Goal: Task Accomplishment & Management: Manage account settings

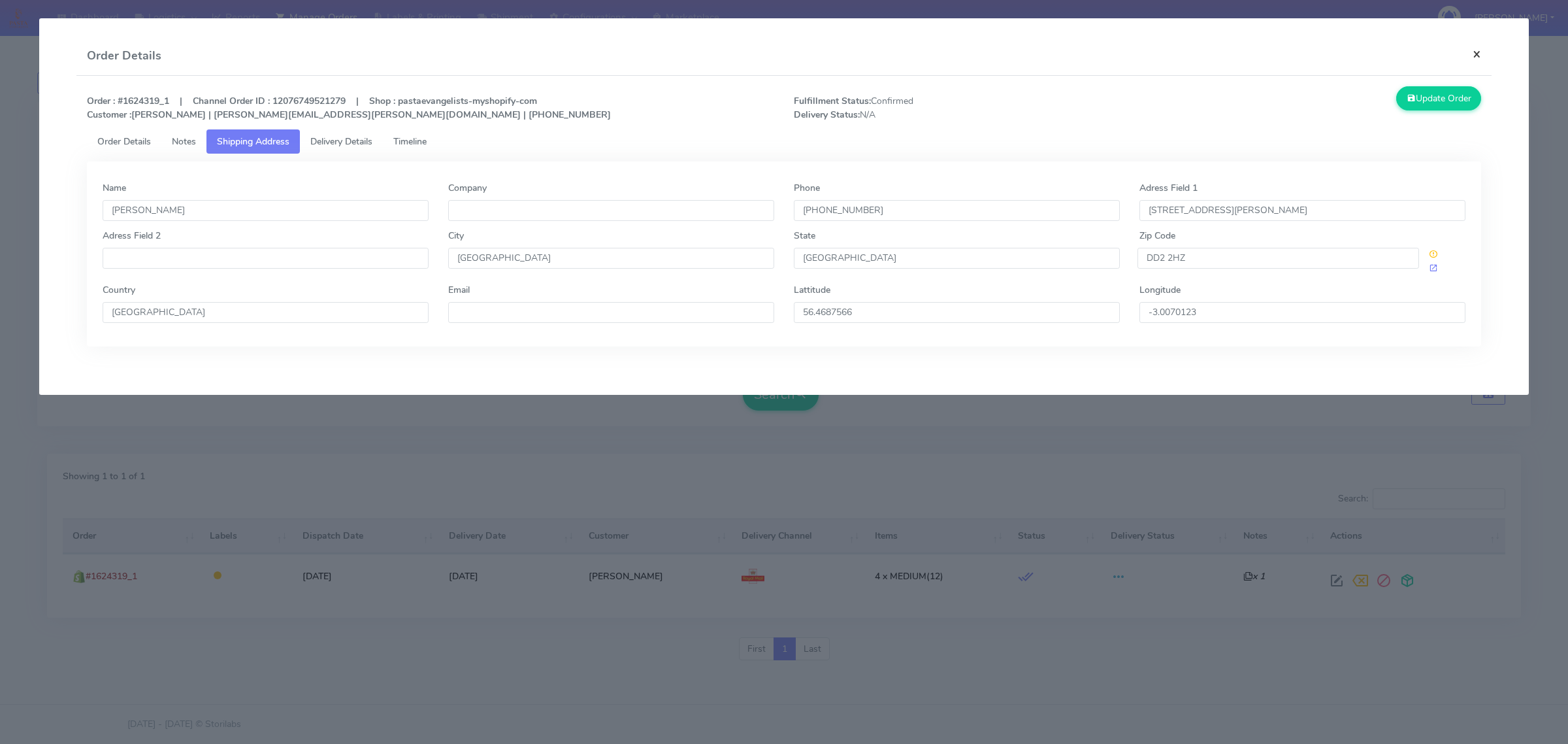
click at [1480, 49] on button "×" at bounding box center [1477, 54] width 29 height 34
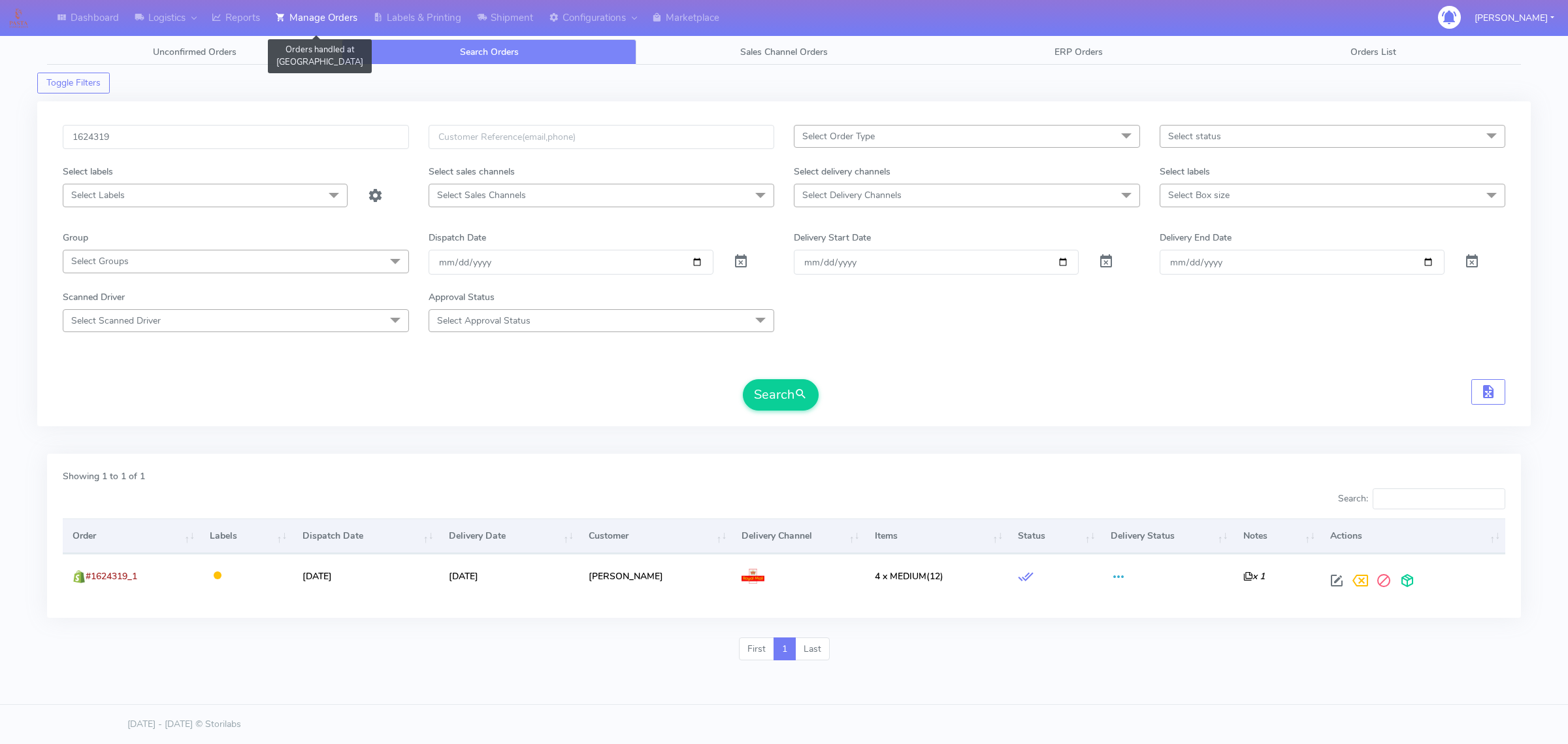
click at [351, 23] on link "Manage Orders" at bounding box center [316, 18] width 97 height 36
click at [413, 13] on link "Labels & Printing" at bounding box center [417, 18] width 104 height 36
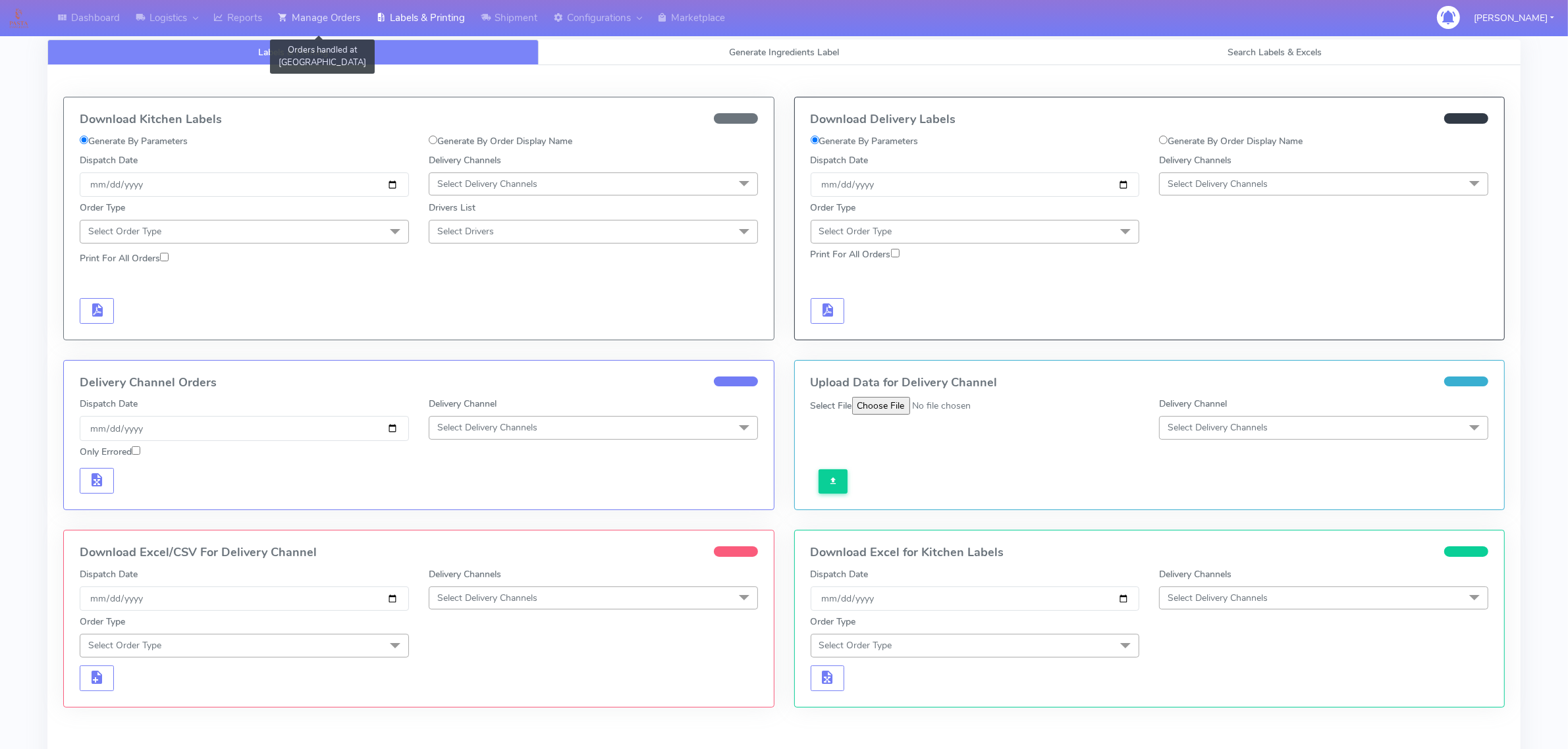
click at [310, 17] on link "Manage Orders" at bounding box center [319, 18] width 98 height 36
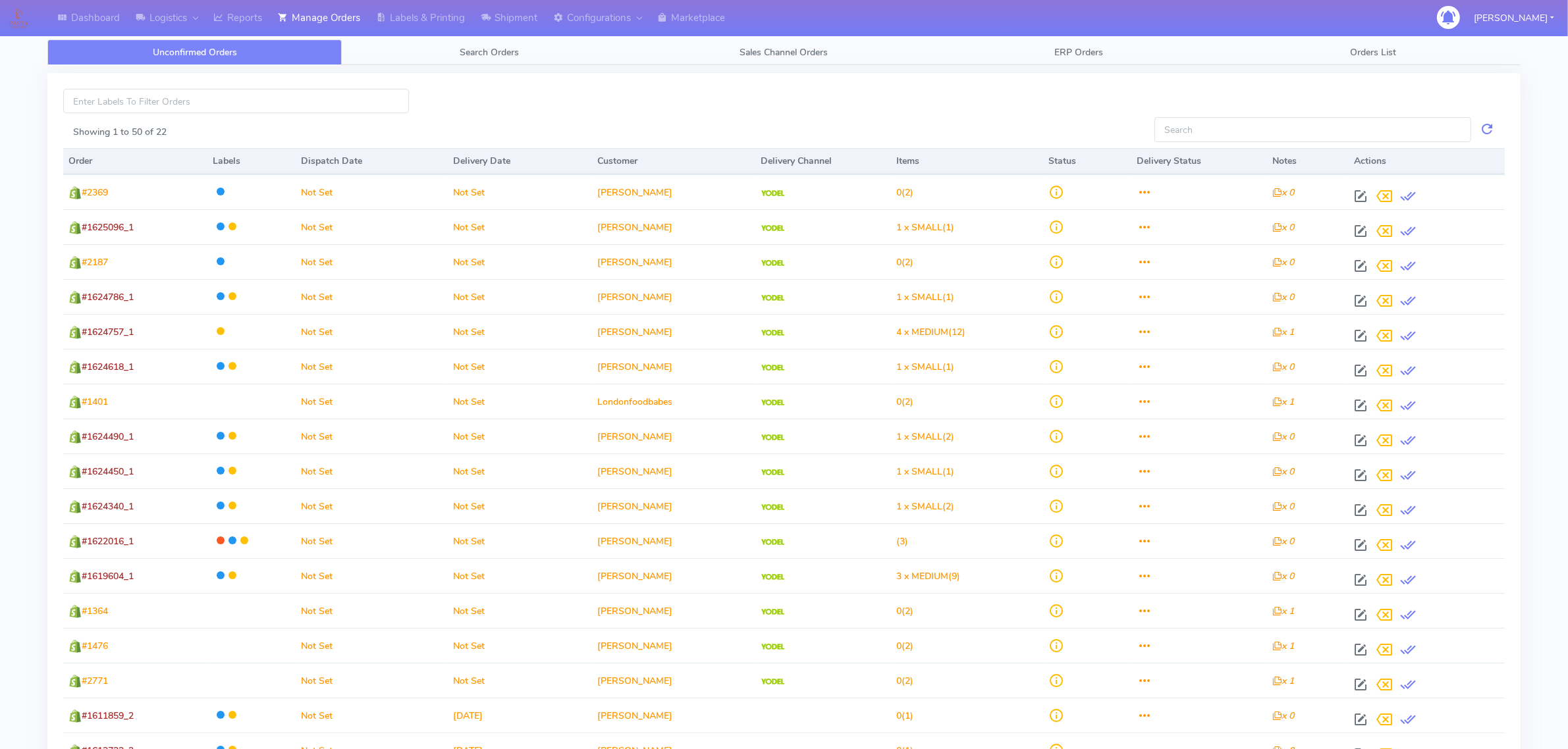
click at [453, 69] on div "Showing 1 to 50 of 22 Order Labels Dispatch Date Delivery Date Customer Deliver…" at bounding box center [784, 523] width 1493 height 916
click at [455, 53] on link "Search Orders" at bounding box center [488, 52] width 294 height 26
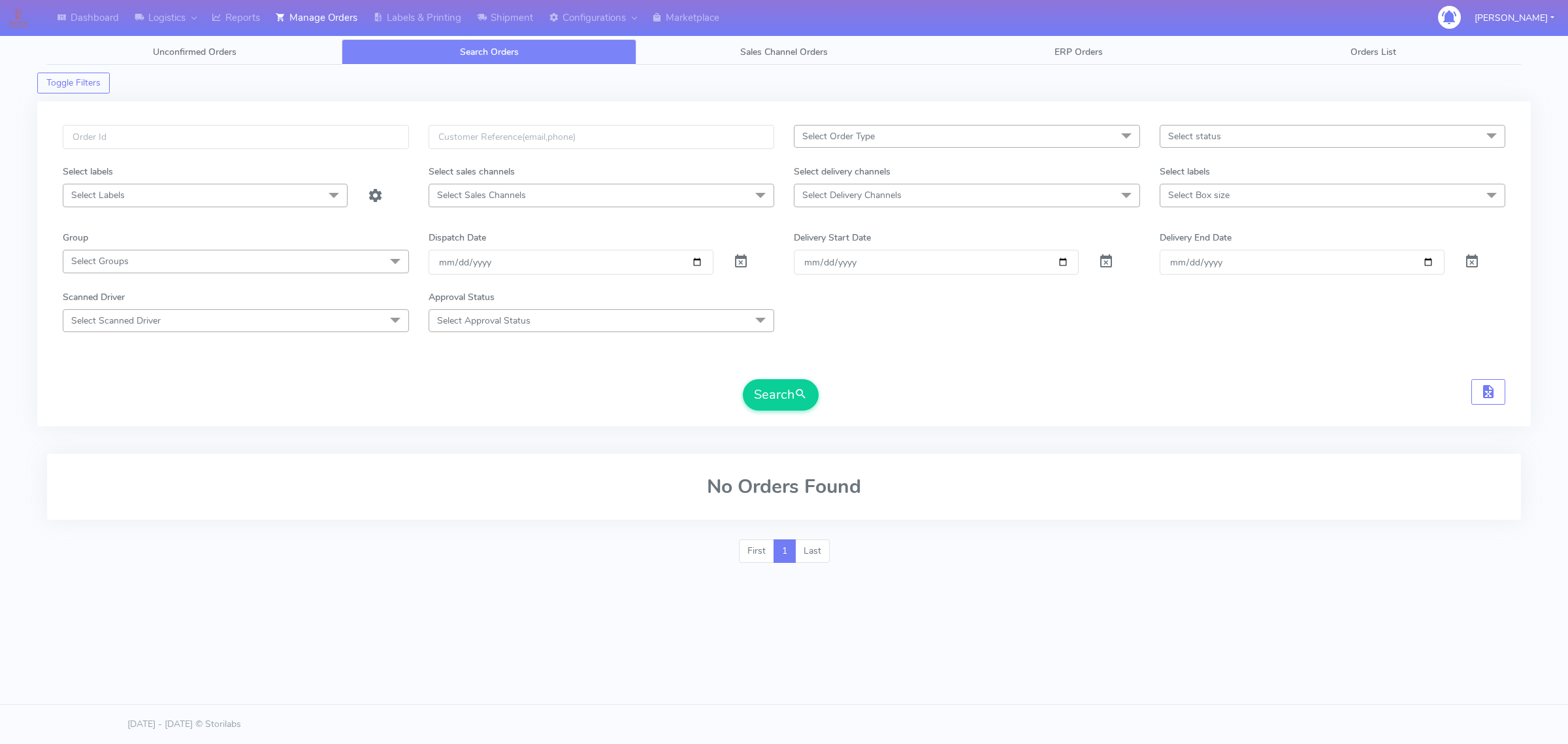
click at [840, 208] on form "Select Order Type Select All MEALS ATAVI One Off Pasta Club Gift Kit Event Unkn…" at bounding box center [784, 268] width 1443 height 286
click at [848, 199] on span "Select Delivery Channels" at bounding box center [852, 195] width 99 height 13
click at [825, 306] on div "OnFleet" at bounding box center [967, 305] width 332 height 13
checkbox input "true"
click at [881, 144] on span "Select Order Type" at bounding box center [967, 136] width 346 height 23
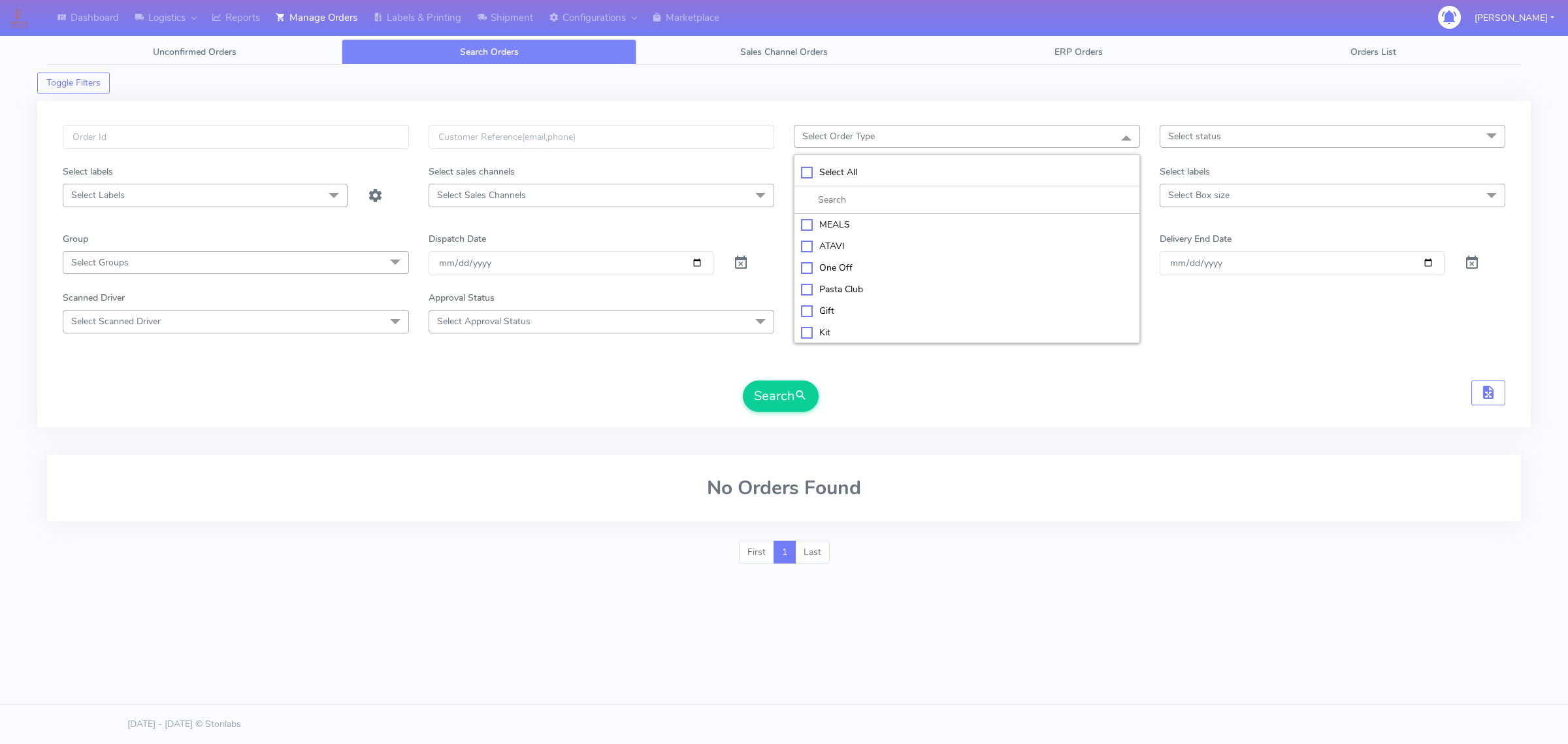
click at [824, 222] on div "MEALS" at bounding box center [967, 225] width 332 height 13
checkbox input "true"
click at [1196, 194] on span "Select Box size" at bounding box center [1199, 195] width 61 height 13
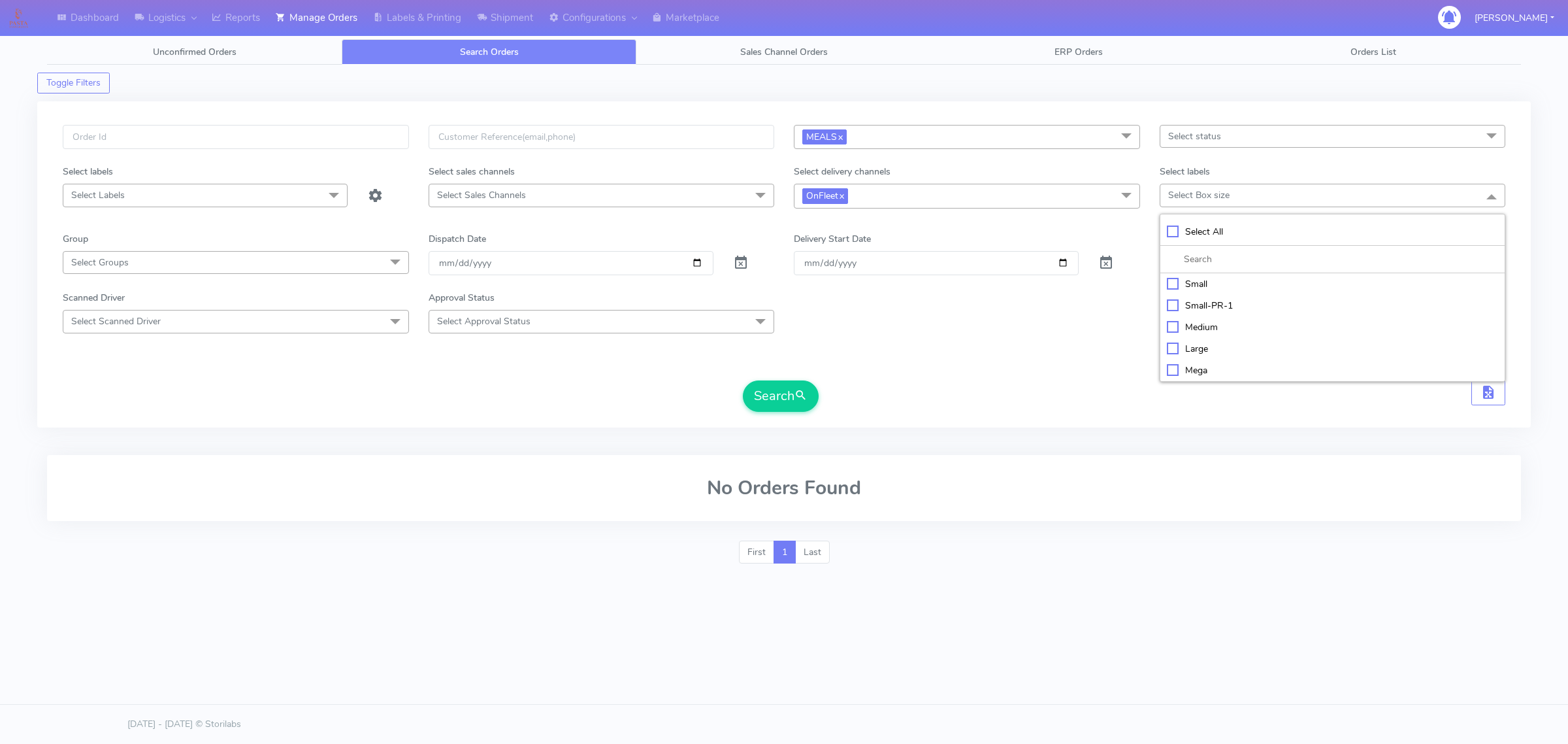
click at [1197, 280] on div "Small" at bounding box center [1333, 284] width 332 height 13
checkbox input "true"
click at [1065, 260] on input "Order" at bounding box center [936, 263] width 285 height 24
click at [705, 268] on input "[DATE]" at bounding box center [571, 263] width 285 height 24
click at [699, 263] on input "[DATE]" at bounding box center [571, 263] width 285 height 24
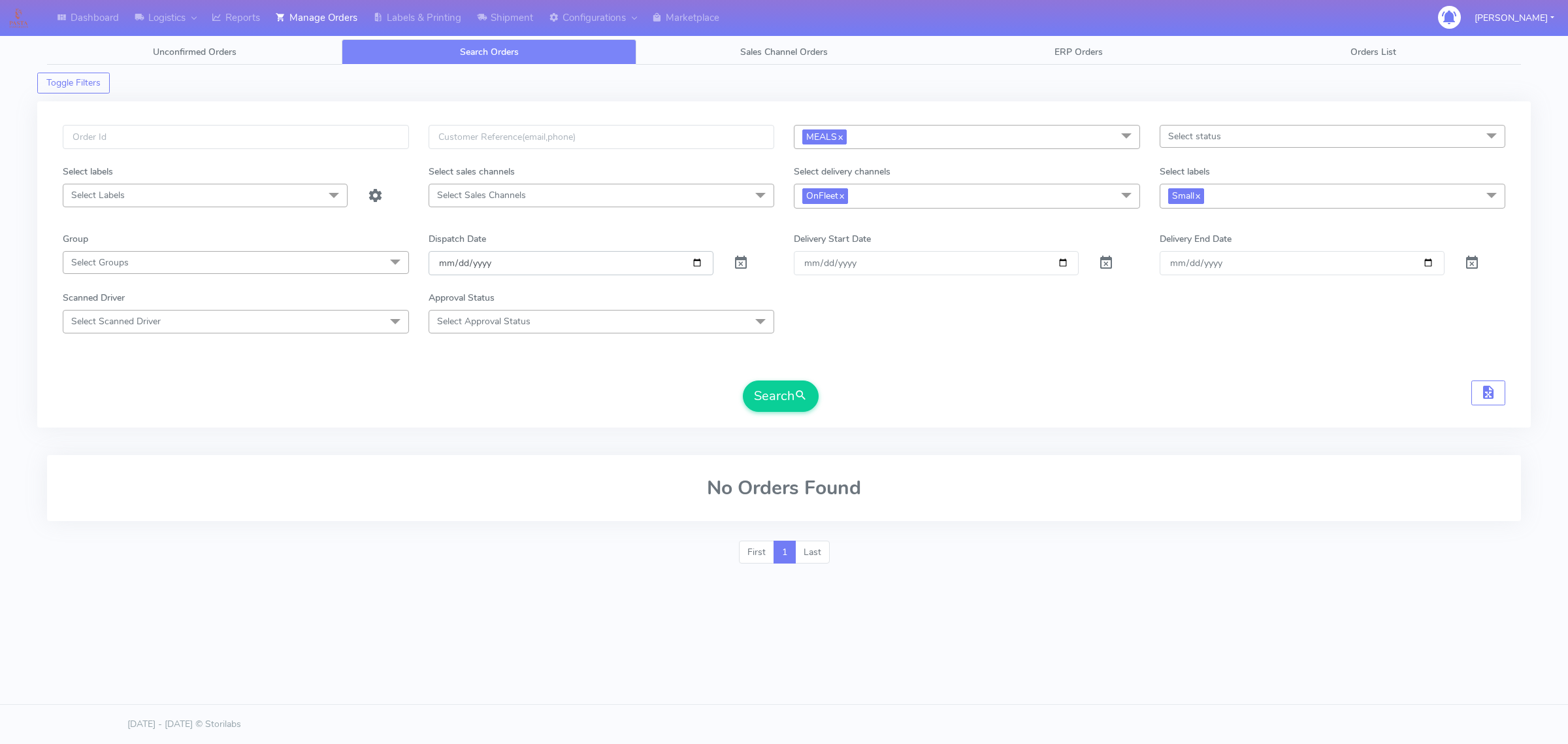
type input "[DATE]"
click at [787, 406] on button "Search" at bounding box center [780, 396] width 76 height 31
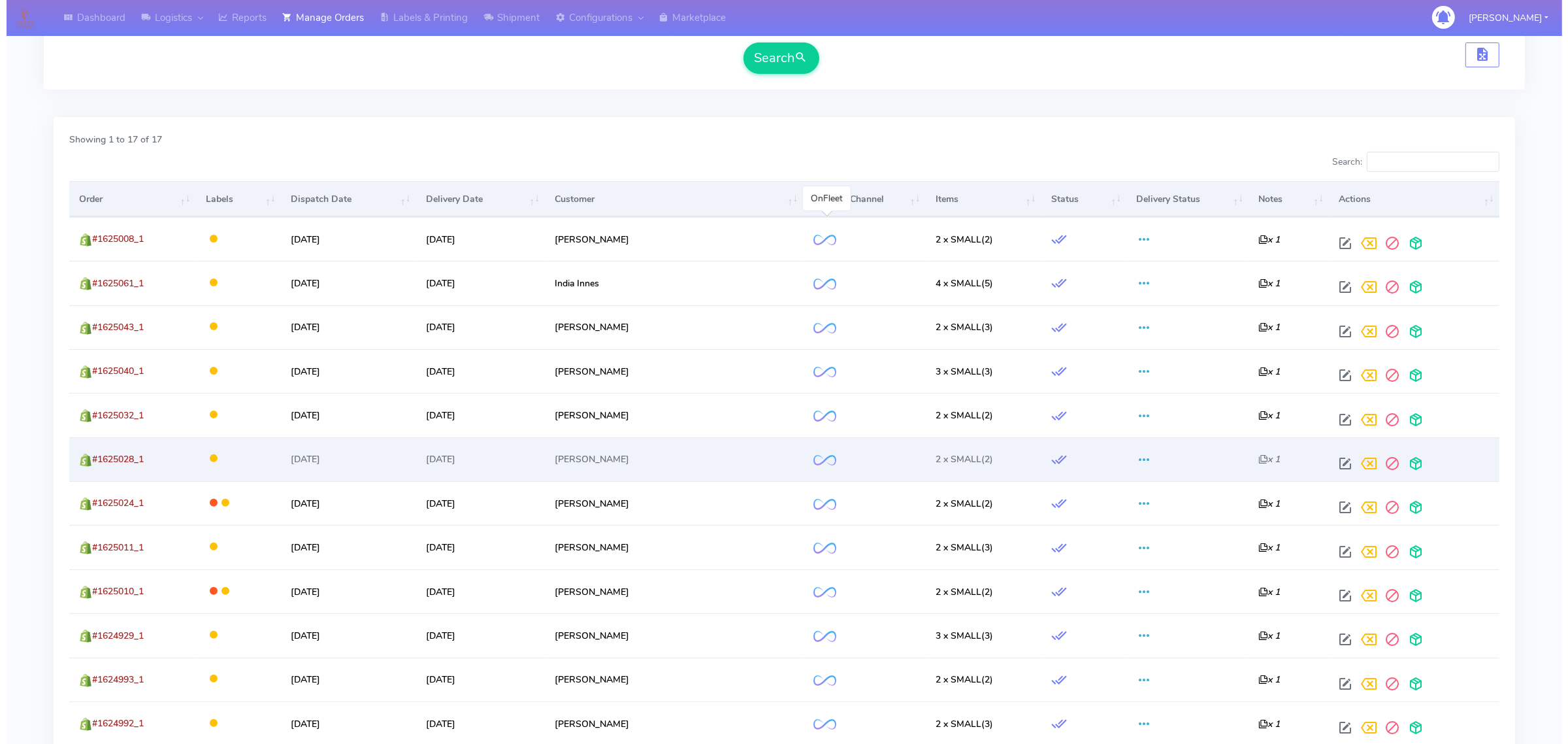
scroll to position [409, 0]
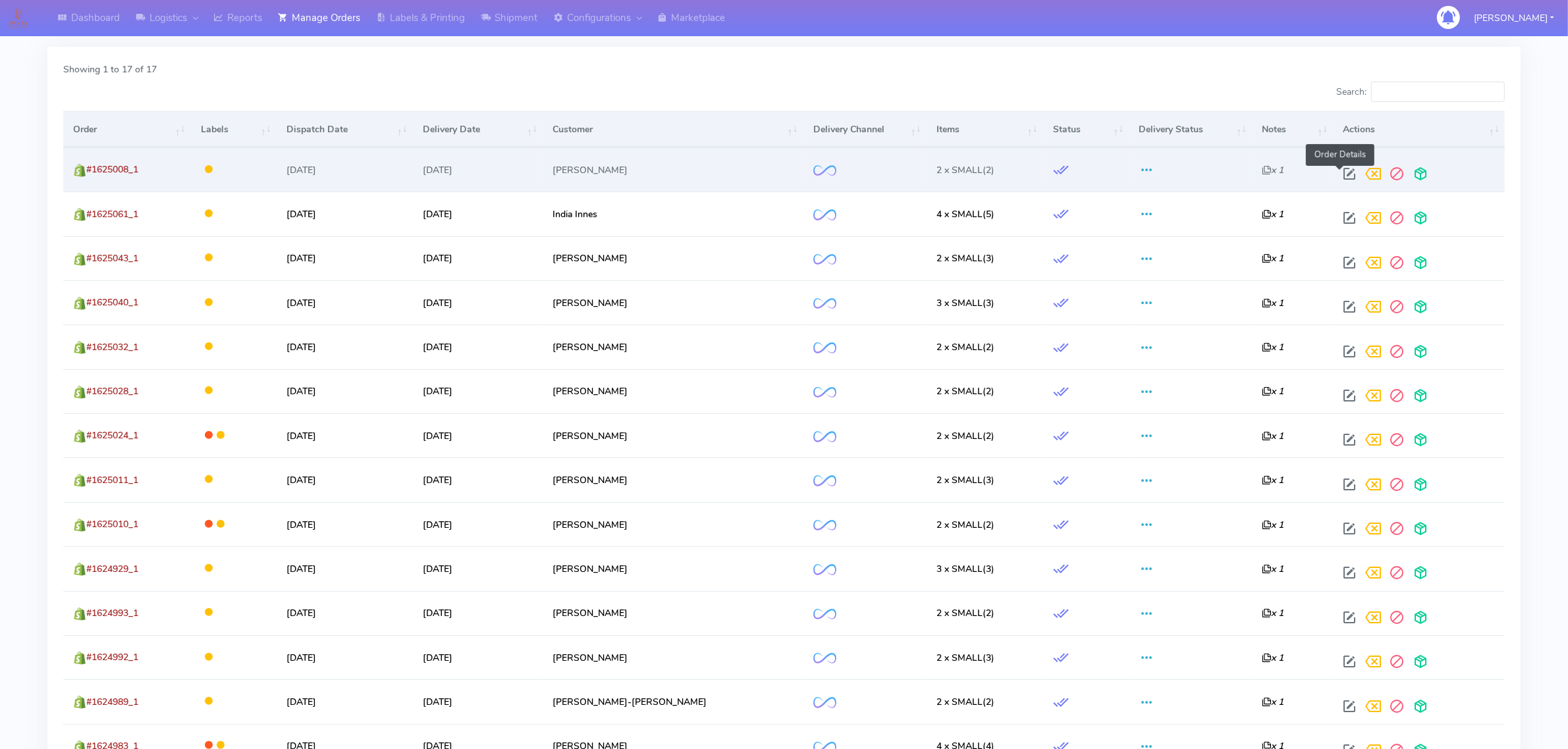
click at [1337, 175] on span at bounding box center [1349, 176] width 23 height 13
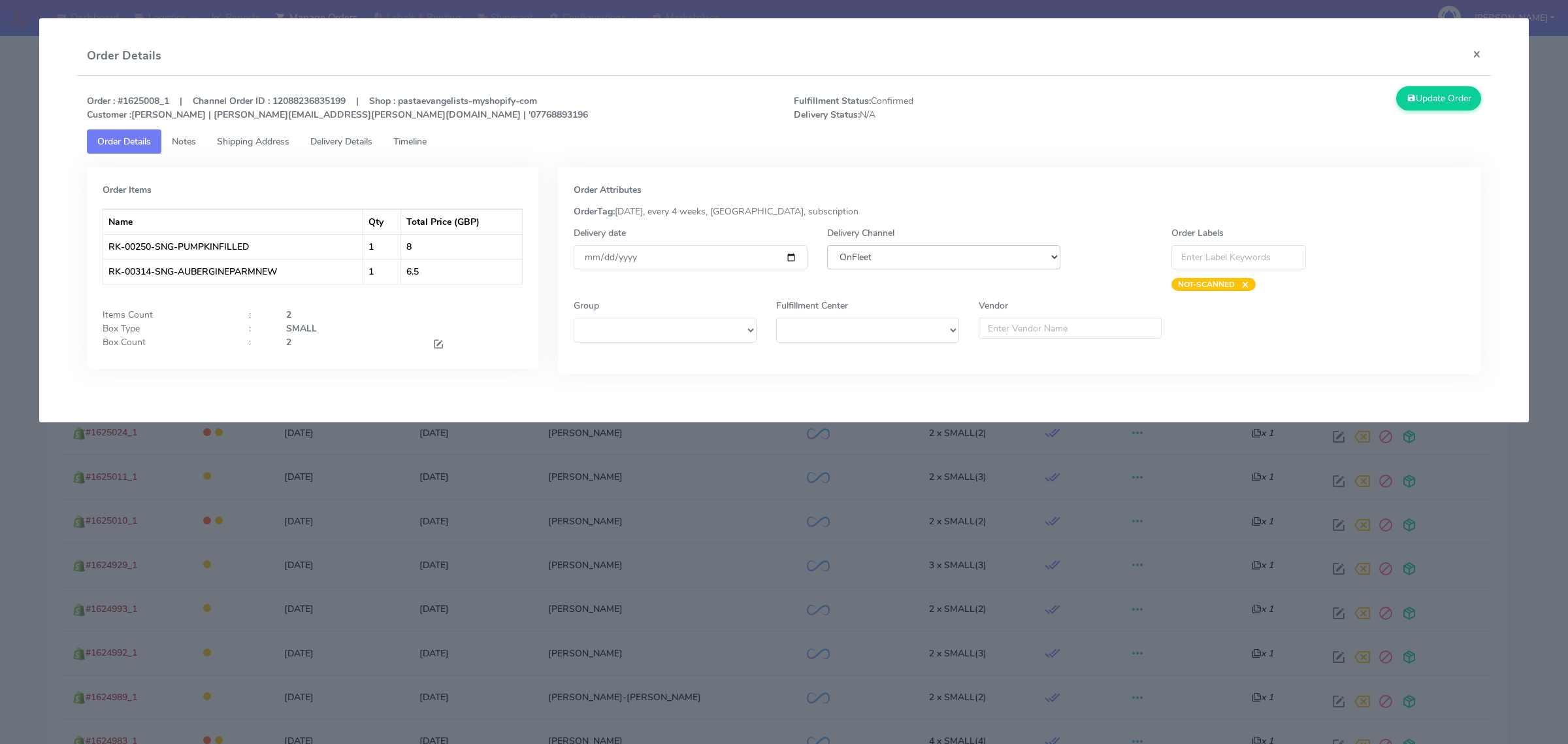
drag, startPoint x: 908, startPoint y: 251, endPoint x: 910, endPoint y: 269, distance: 18.1
click at [908, 251] on select "DHL OnFleet Royal Mail DPD Yodel MaxOptra Amazon Collection" at bounding box center [944, 257] width 233 height 24
select select "5"
click at [827, 246] on select "DHL OnFleet Royal Mail DPD Yodel MaxOptra Amazon Collection" at bounding box center [944, 257] width 233 height 24
click at [1448, 96] on button "Update Order" at bounding box center [1439, 98] width 85 height 24
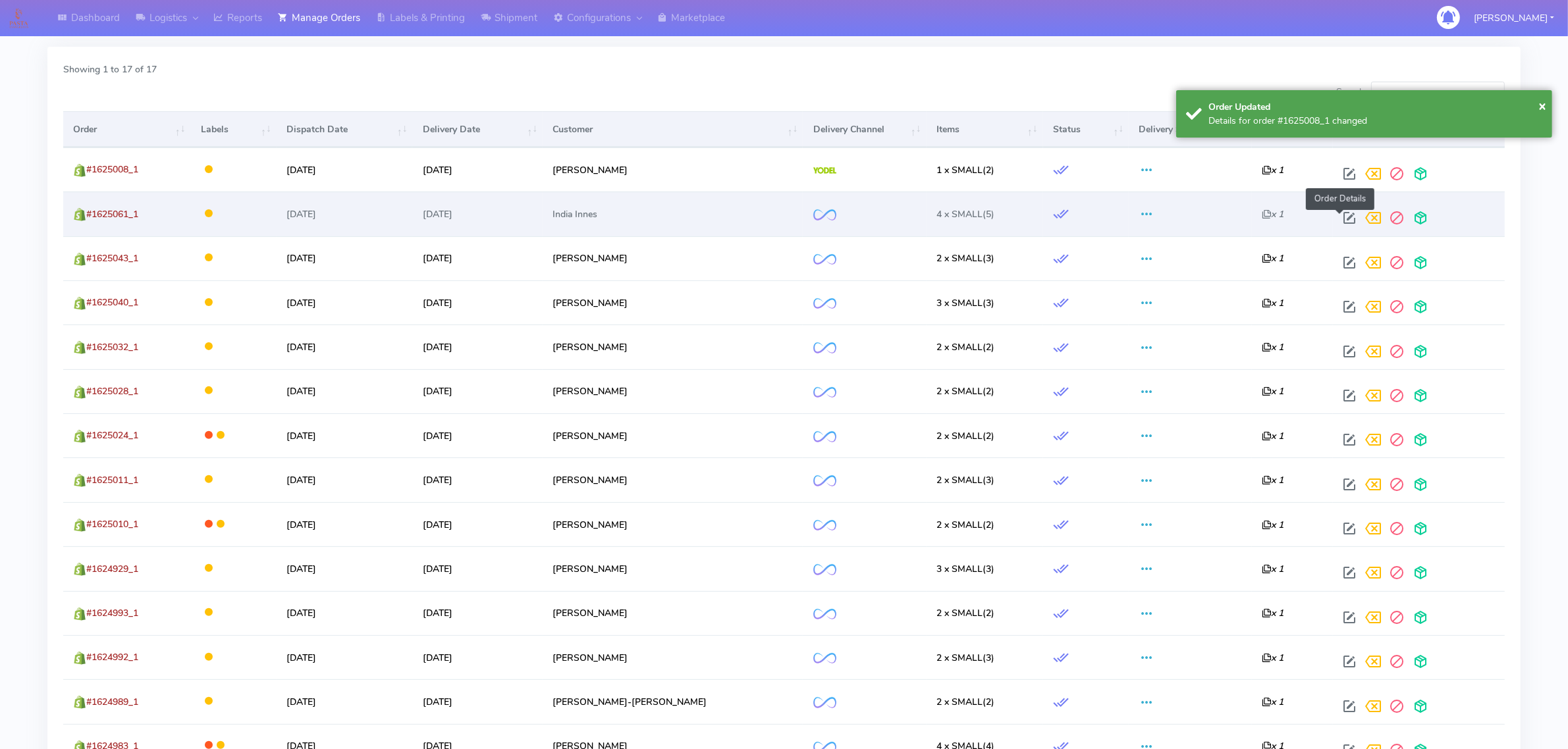
click at [1337, 216] on span at bounding box center [1349, 221] width 23 height 13
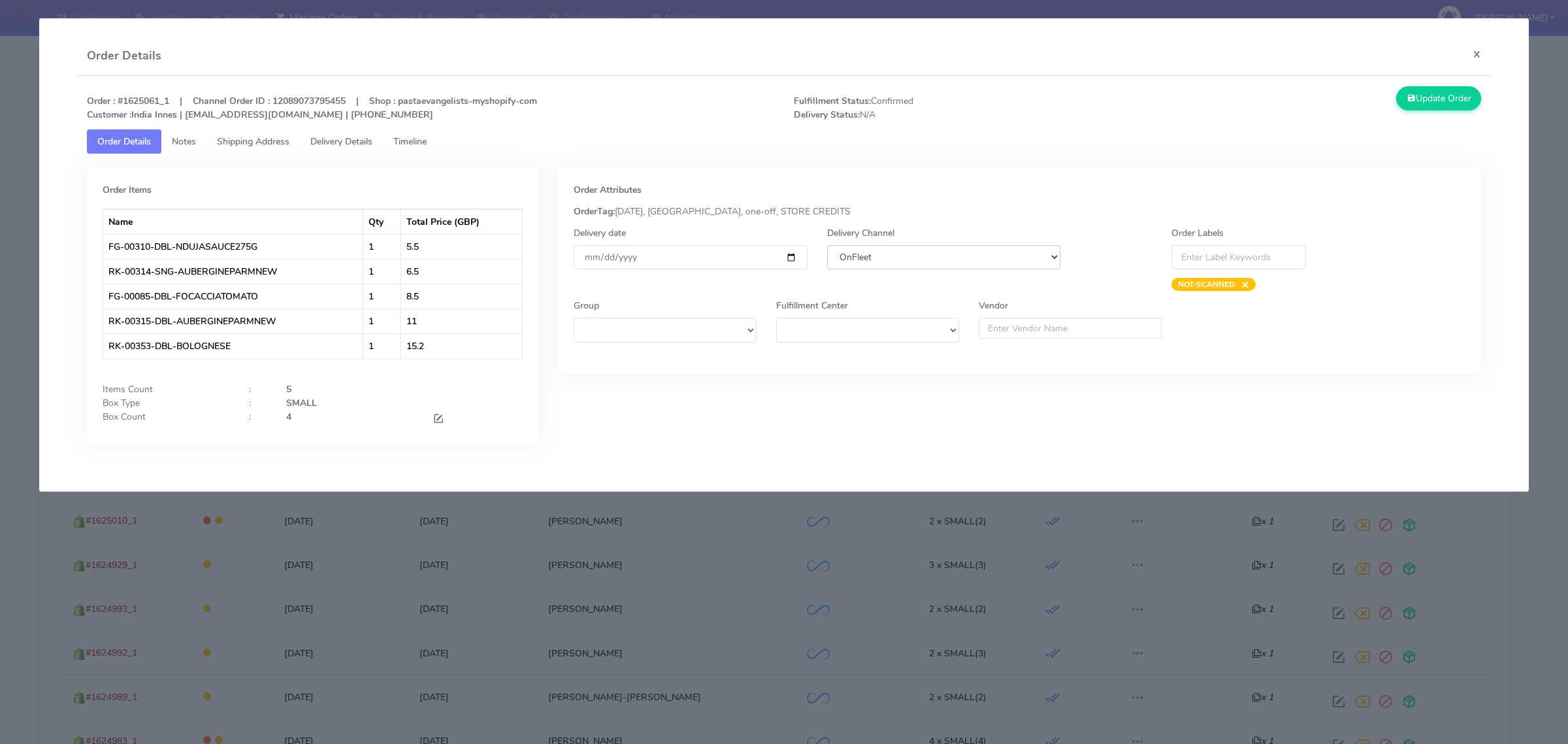
click at [940, 260] on select "DHL OnFleet Royal Mail DPD Yodel MaxOptra Amazon Collection" at bounding box center [944, 257] width 233 height 24
select select "5"
click at [827, 246] on select "DHL OnFleet Royal Mail DPD Yodel MaxOptra Amazon Collection" at bounding box center [944, 257] width 233 height 24
click at [1451, 106] on button "Update Order" at bounding box center [1439, 98] width 85 height 24
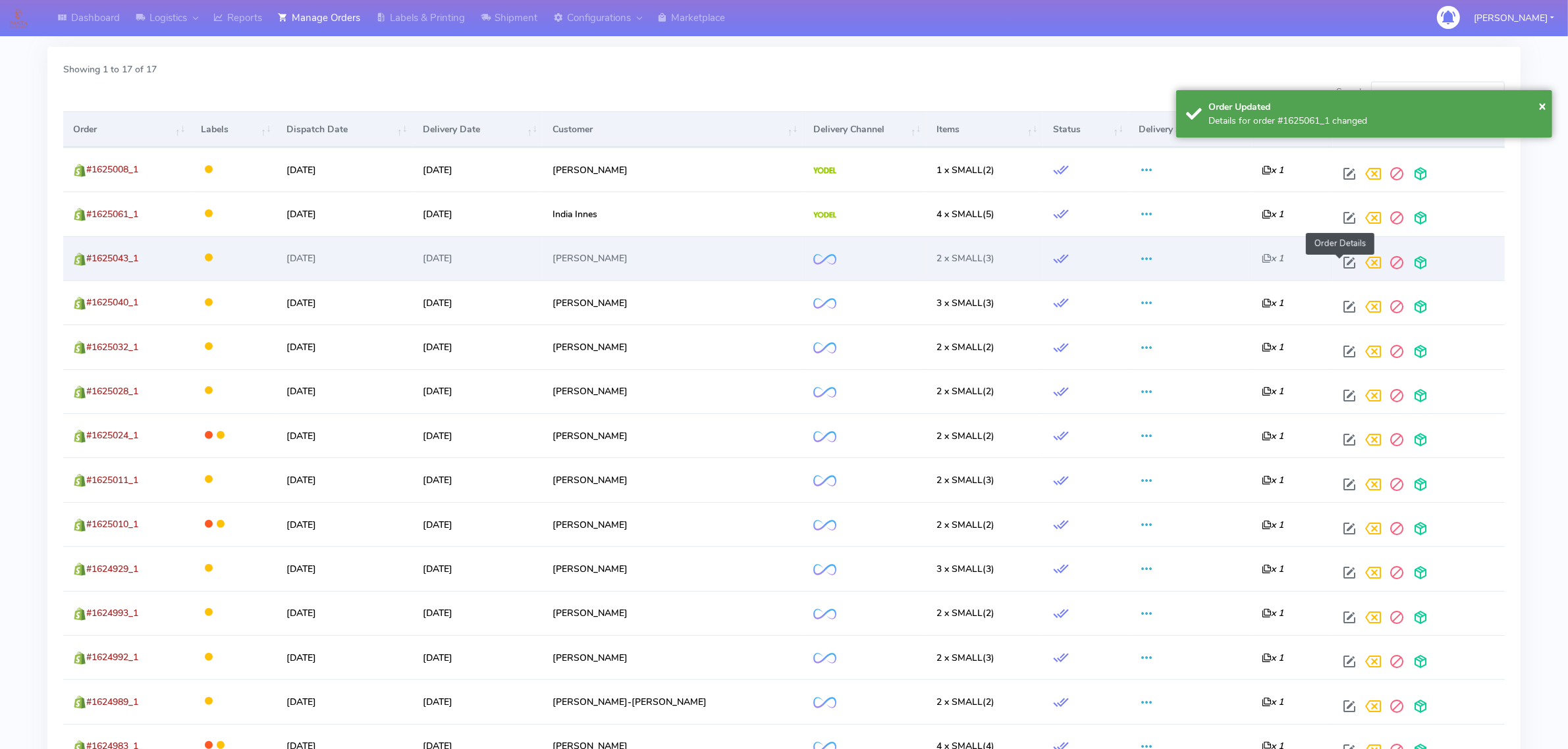
click at [1339, 268] on span at bounding box center [1349, 265] width 23 height 13
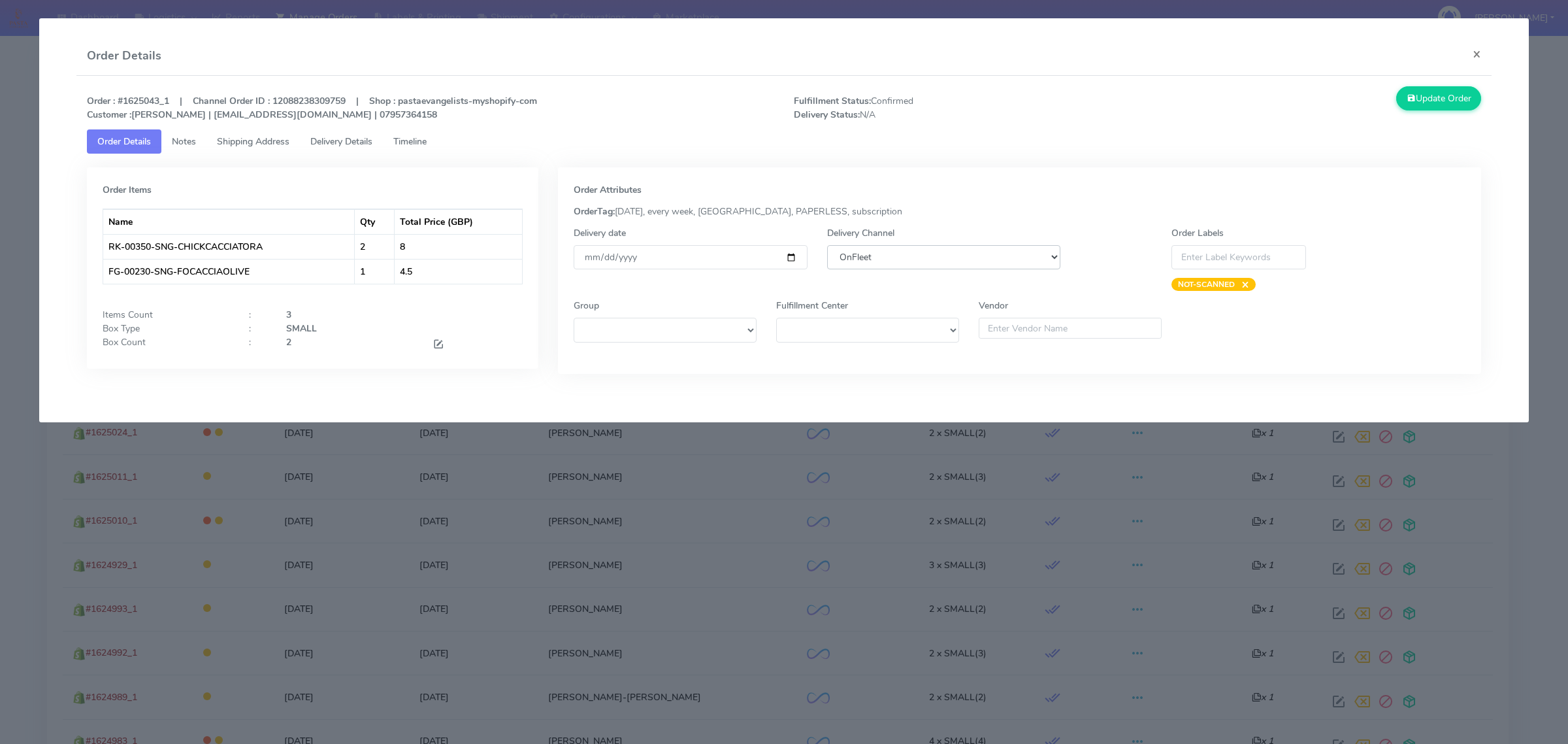
click at [932, 263] on select "DHL OnFleet Royal Mail DPD Yodel MaxOptra Amazon Collection" at bounding box center [944, 257] width 233 height 24
select select "5"
click at [827, 246] on select "DHL OnFleet Royal Mail DPD Yodel MaxOptra Amazon Collection" at bounding box center [944, 257] width 233 height 24
click at [1436, 98] on button "Update Order" at bounding box center [1439, 98] width 85 height 24
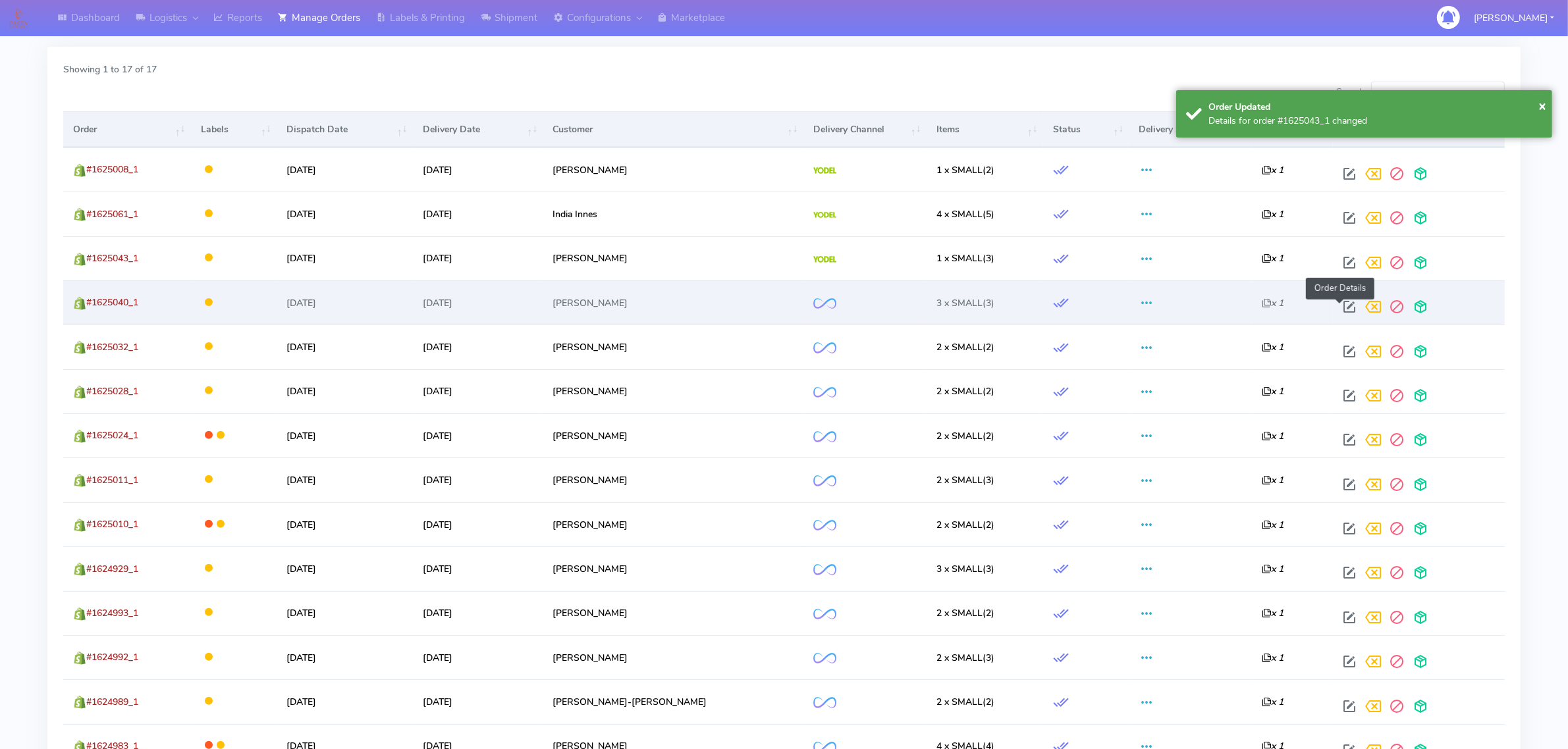
click at [1338, 310] on span at bounding box center [1349, 310] width 23 height 13
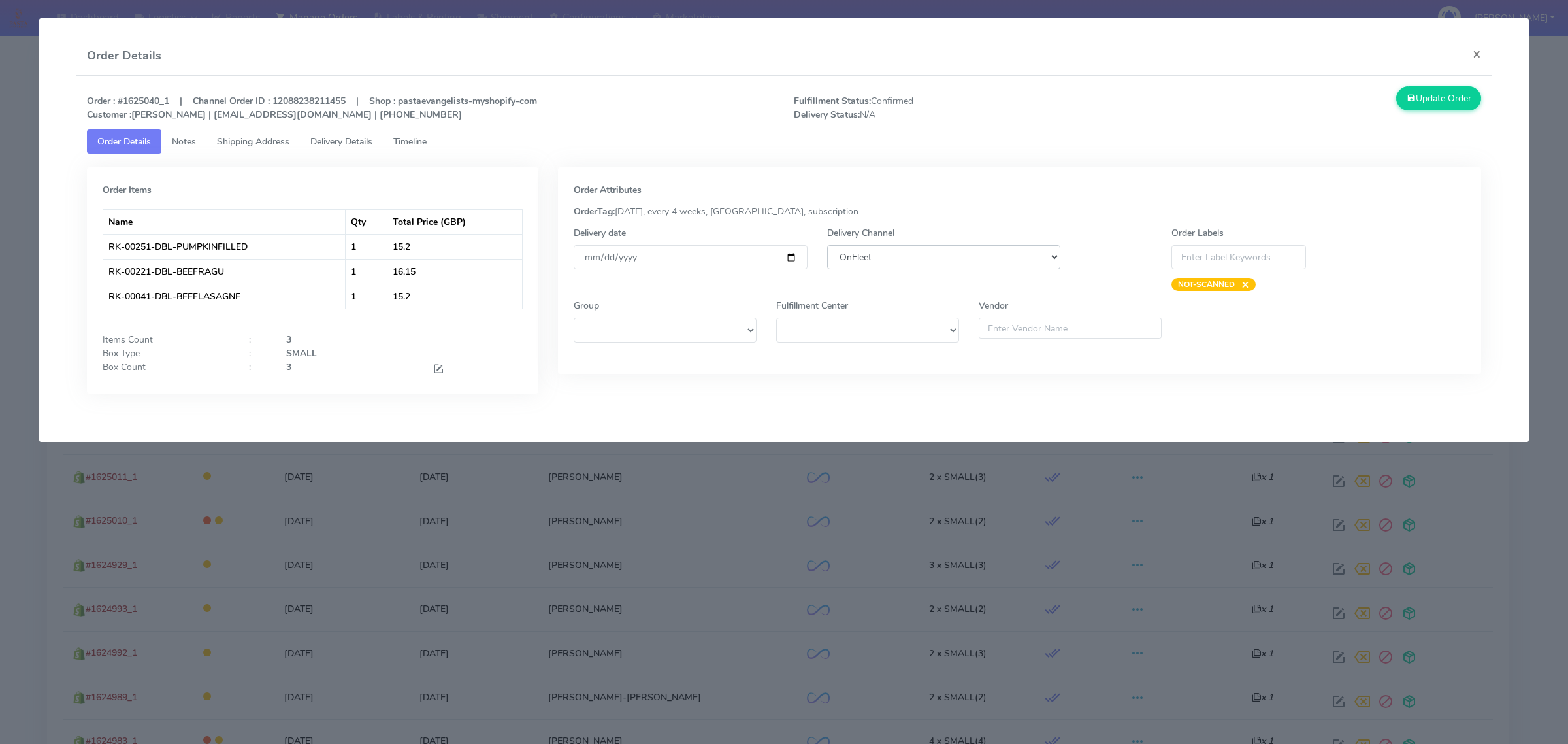
drag, startPoint x: 913, startPoint y: 257, endPoint x: 915, endPoint y: 268, distance: 11.2
click at [913, 257] on select "DHL OnFleet Royal Mail DPD Yodel MaxOptra Amazon Collection" at bounding box center [944, 257] width 233 height 24
select select "5"
click at [827, 246] on select "DHL OnFleet Royal Mail DPD Yodel MaxOptra Amazon Collection" at bounding box center [944, 257] width 233 height 24
click at [1439, 90] on button "Update Order" at bounding box center [1439, 98] width 85 height 24
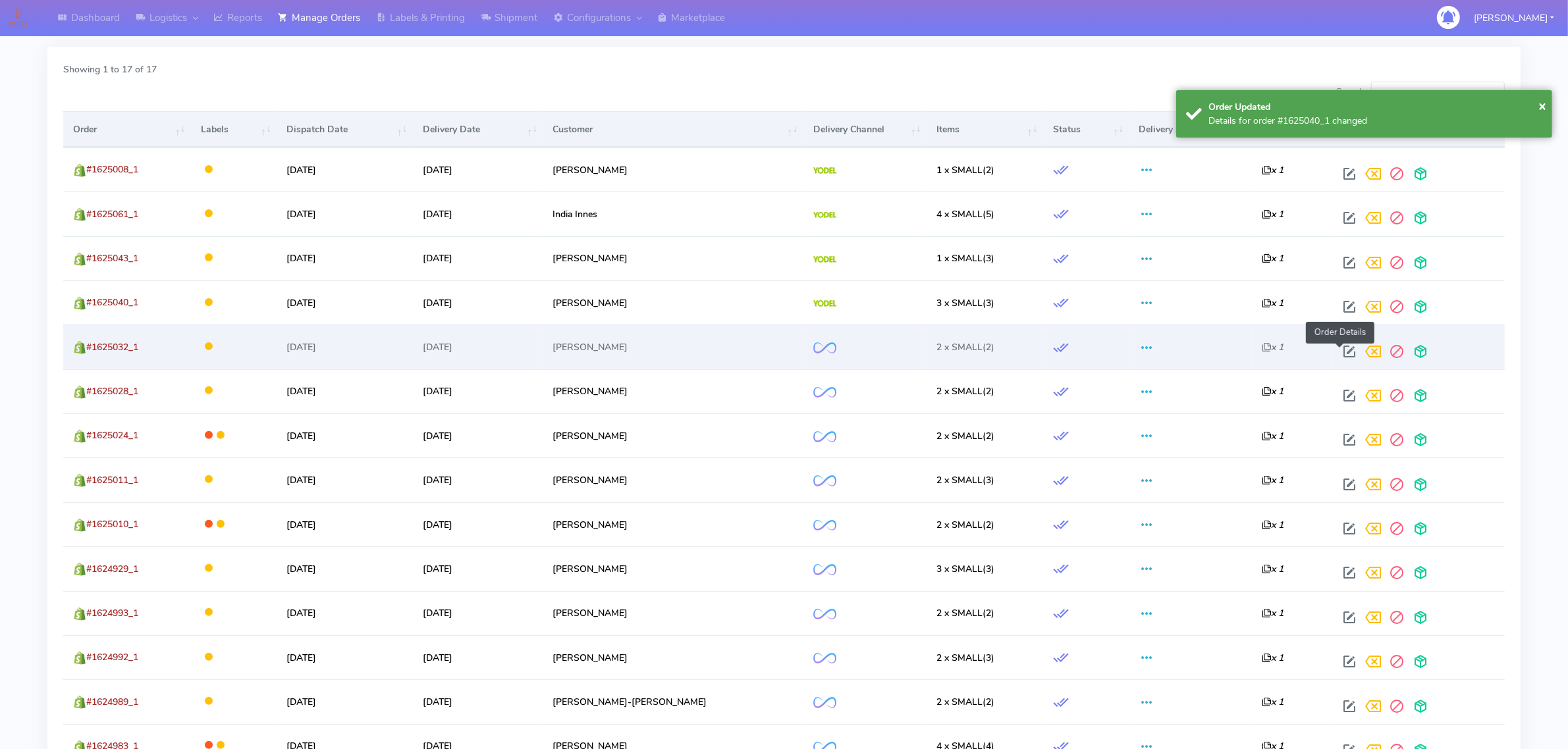
click at [1337, 356] on span at bounding box center [1349, 354] width 23 height 13
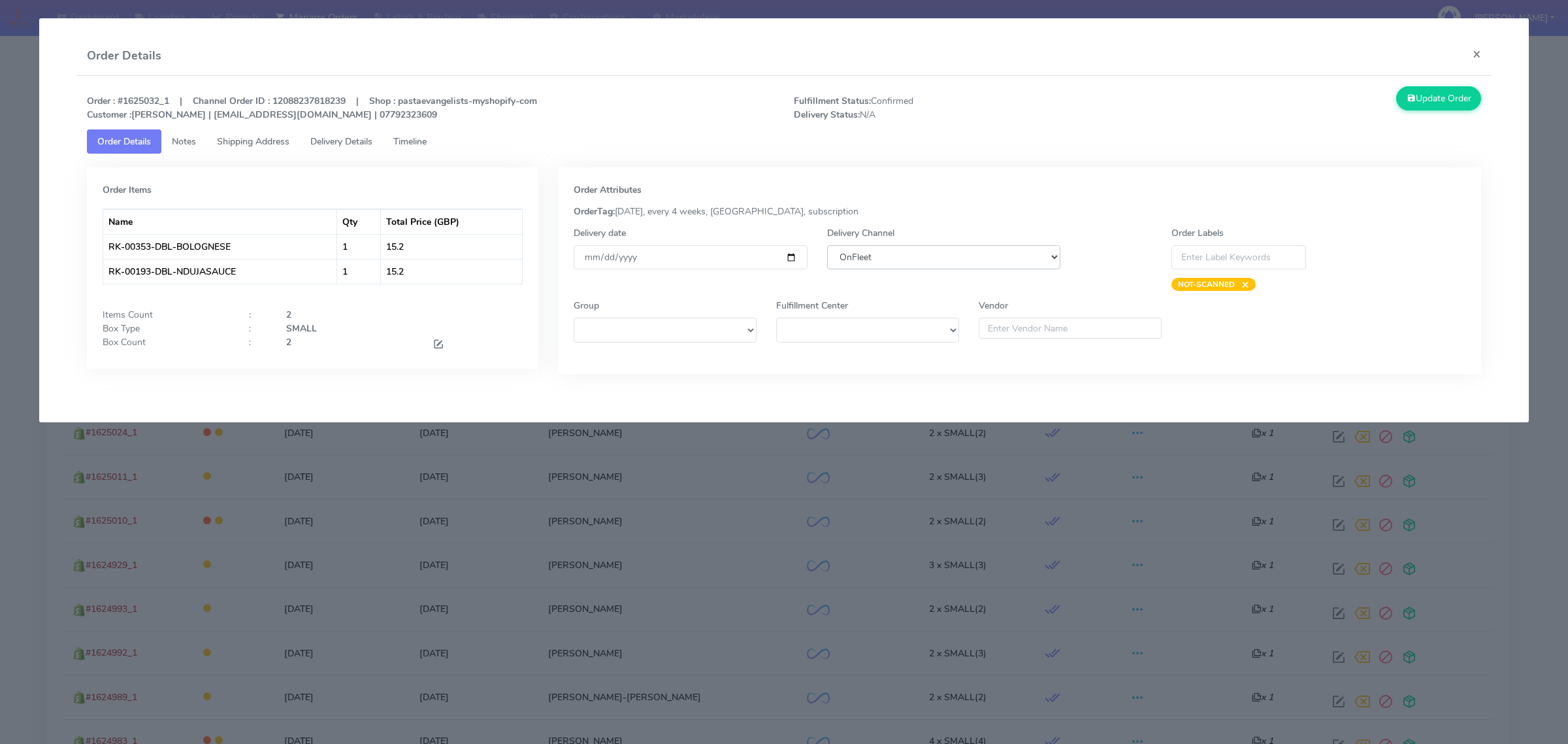
click at [941, 266] on select "DHL OnFleet Royal Mail DPD Yodel MaxOptra Amazon Collection" at bounding box center [944, 257] width 233 height 24
select select "5"
click at [827, 246] on select "DHL OnFleet Royal Mail DPD Yodel MaxOptra Amazon Collection" at bounding box center [944, 257] width 233 height 24
click at [1430, 96] on button "Update Order" at bounding box center [1439, 98] width 85 height 24
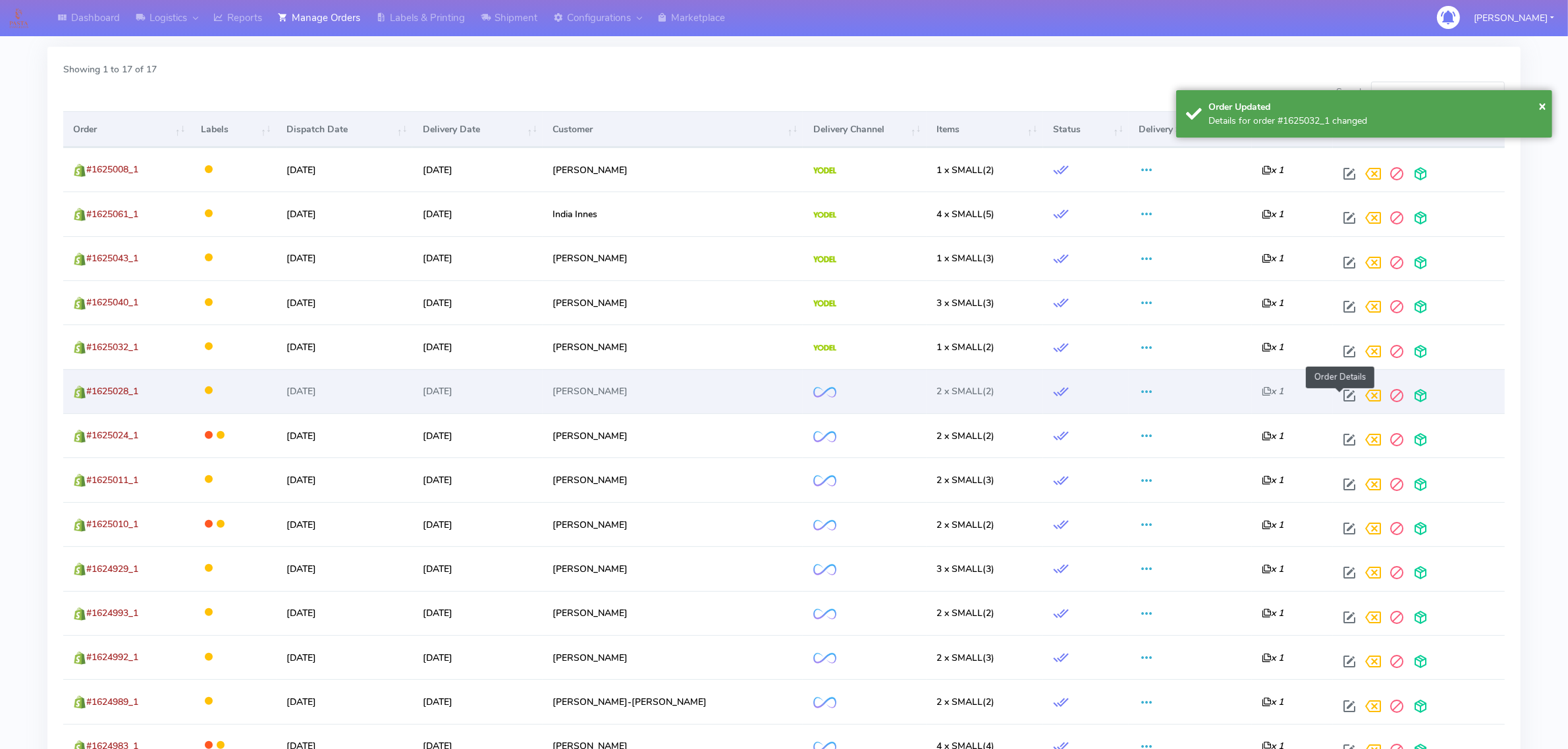
click at [1337, 393] on span at bounding box center [1349, 399] width 23 height 13
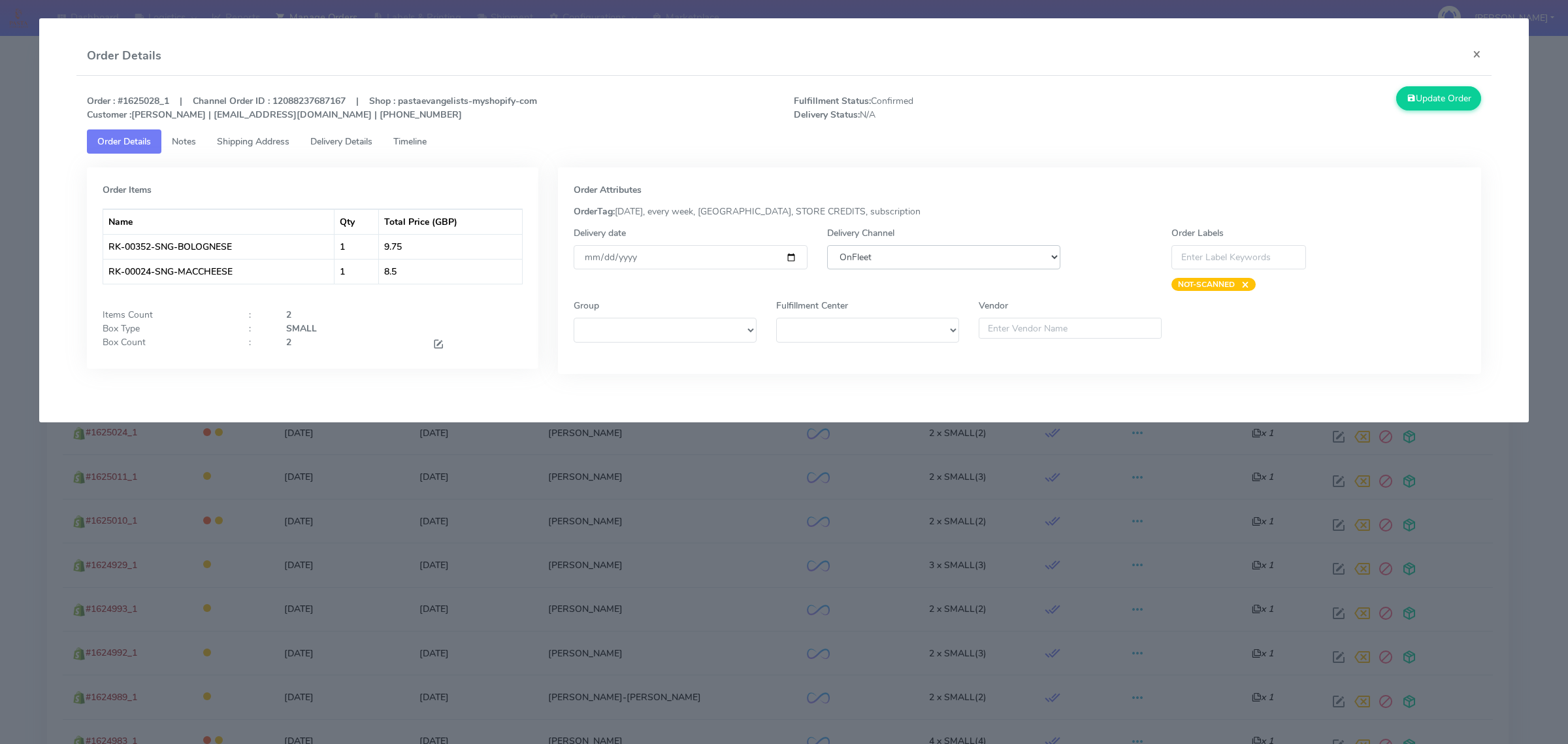
click at [978, 265] on select "DHL OnFleet Royal Mail DPD Yodel MaxOptra Amazon Collection" at bounding box center [944, 257] width 233 height 24
click at [976, 249] on select "DHL OnFleet Royal Mail DPD Yodel MaxOptra Amazon Collection" at bounding box center [944, 257] width 233 height 24
select select "5"
click at [827, 246] on select "DHL OnFleet Royal Mail DPD Yodel MaxOptra Amazon Collection" at bounding box center [944, 257] width 233 height 24
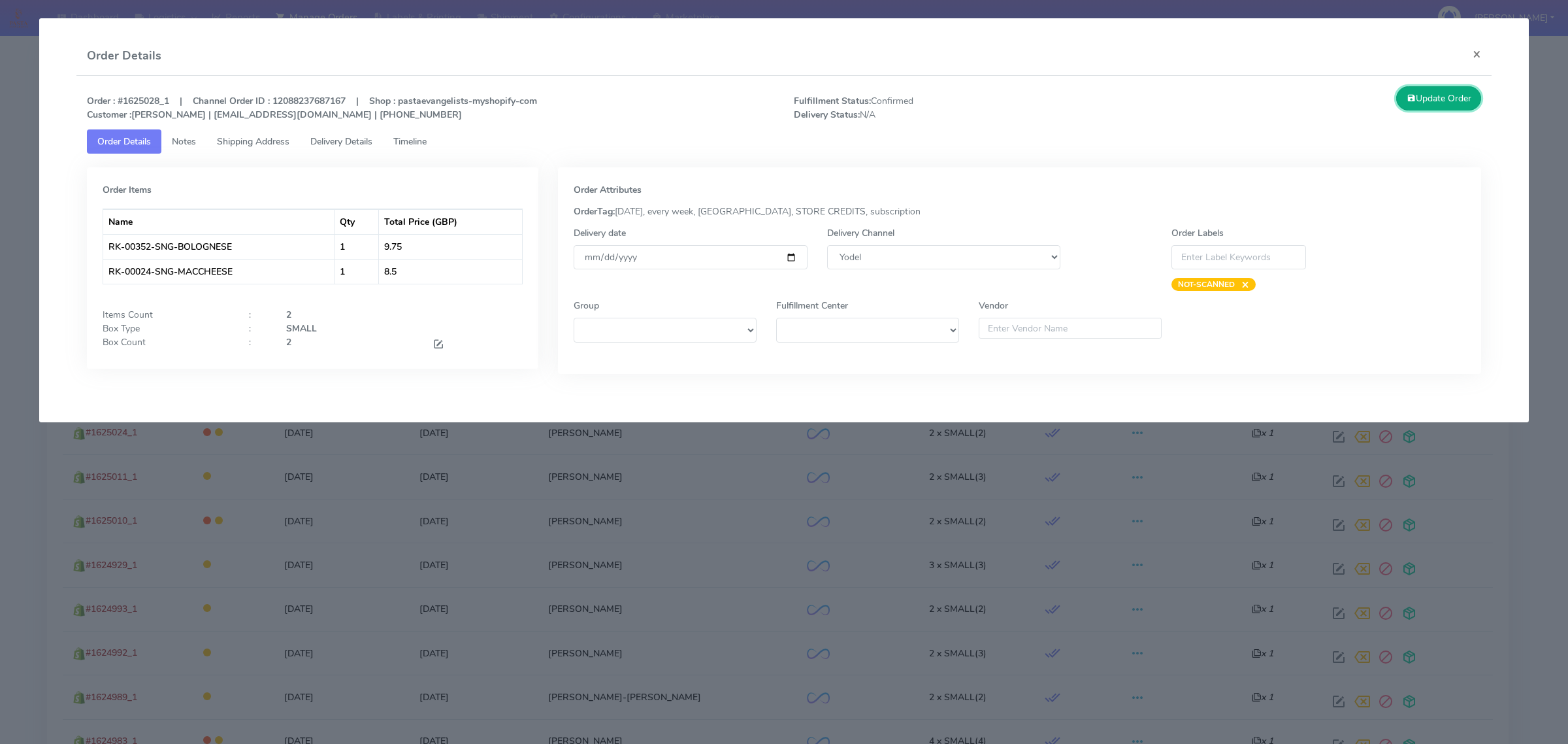
click at [1433, 98] on button "Update Order" at bounding box center [1439, 98] width 85 height 24
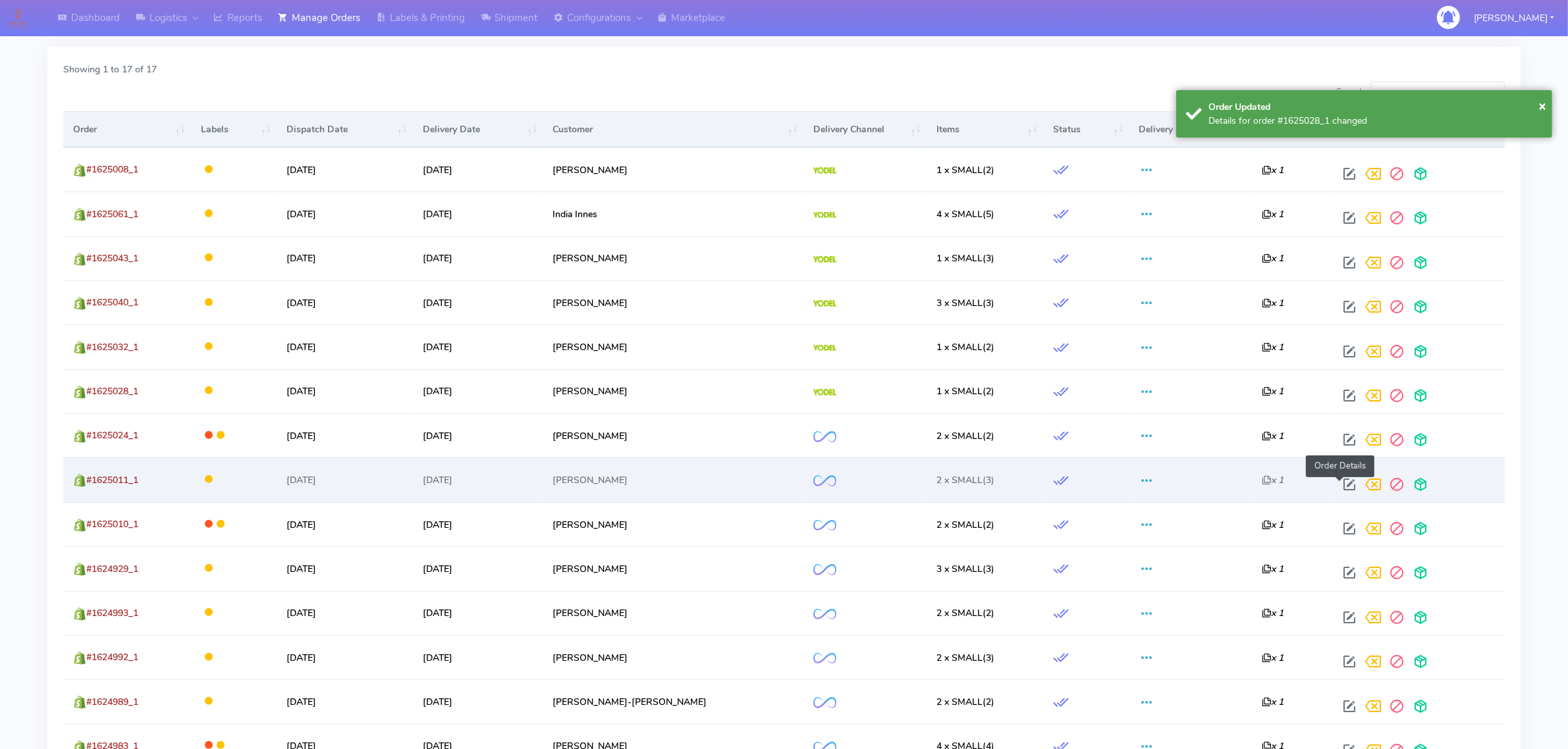
click at [1337, 481] on span at bounding box center [1349, 487] width 23 height 13
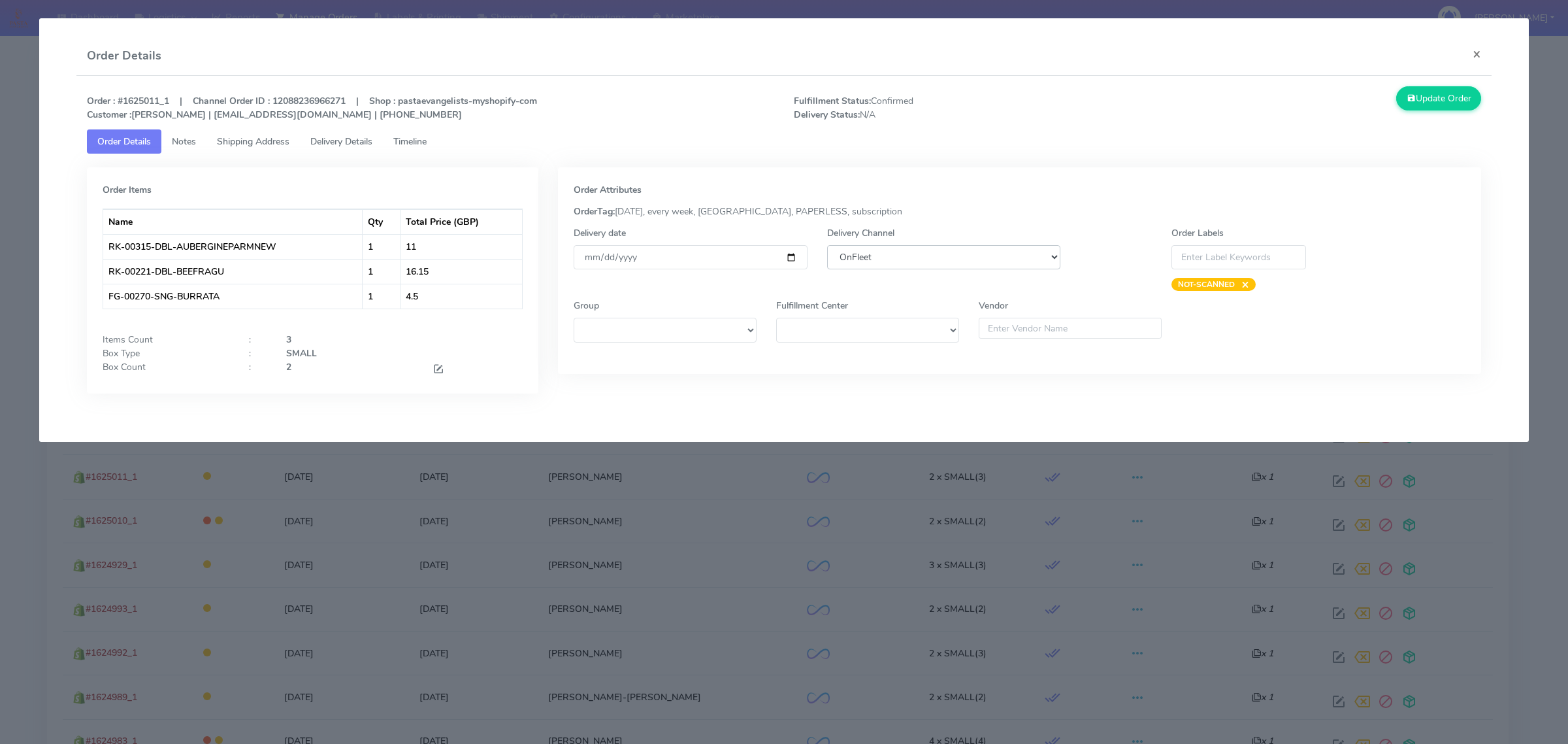
drag, startPoint x: 1020, startPoint y: 258, endPoint x: 1017, endPoint y: 268, distance: 10.4
click at [1020, 258] on select "DHL OnFleet Royal Mail DPD Yodel MaxOptra Amazon Collection" at bounding box center [944, 257] width 233 height 24
select select "5"
click at [827, 246] on select "DHL OnFleet Royal Mail DPD Yodel MaxOptra Amazon Collection" at bounding box center [944, 257] width 233 height 24
click at [1412, 101] on button "Update Order" at bounding box center [1439, 98] width 85 height 24
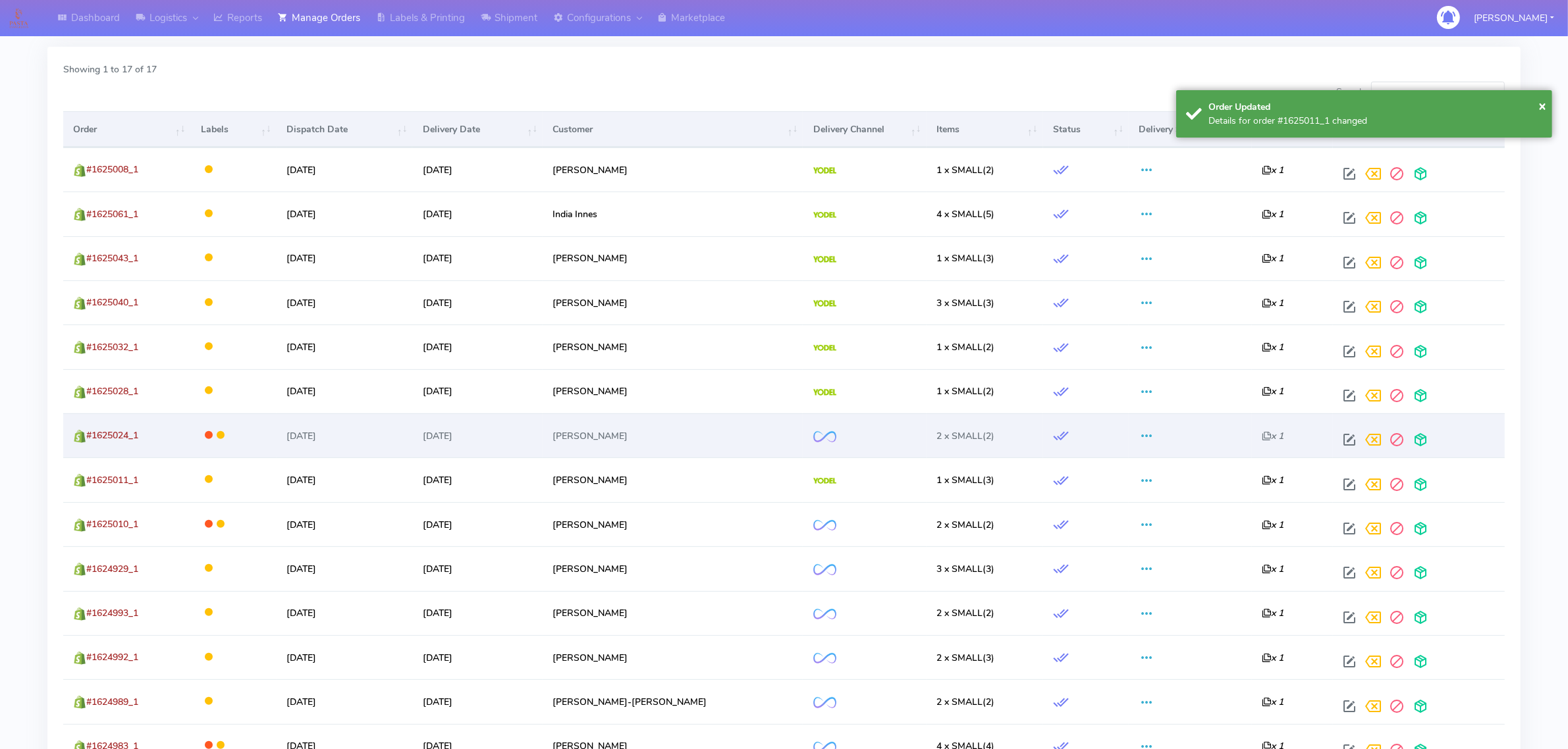
click at [1333, 429] on td at bounding box center [1419, 436] width 172 height 44
click at [1337, 439] on span at bounding box center [1349, 442] width 23 height 13
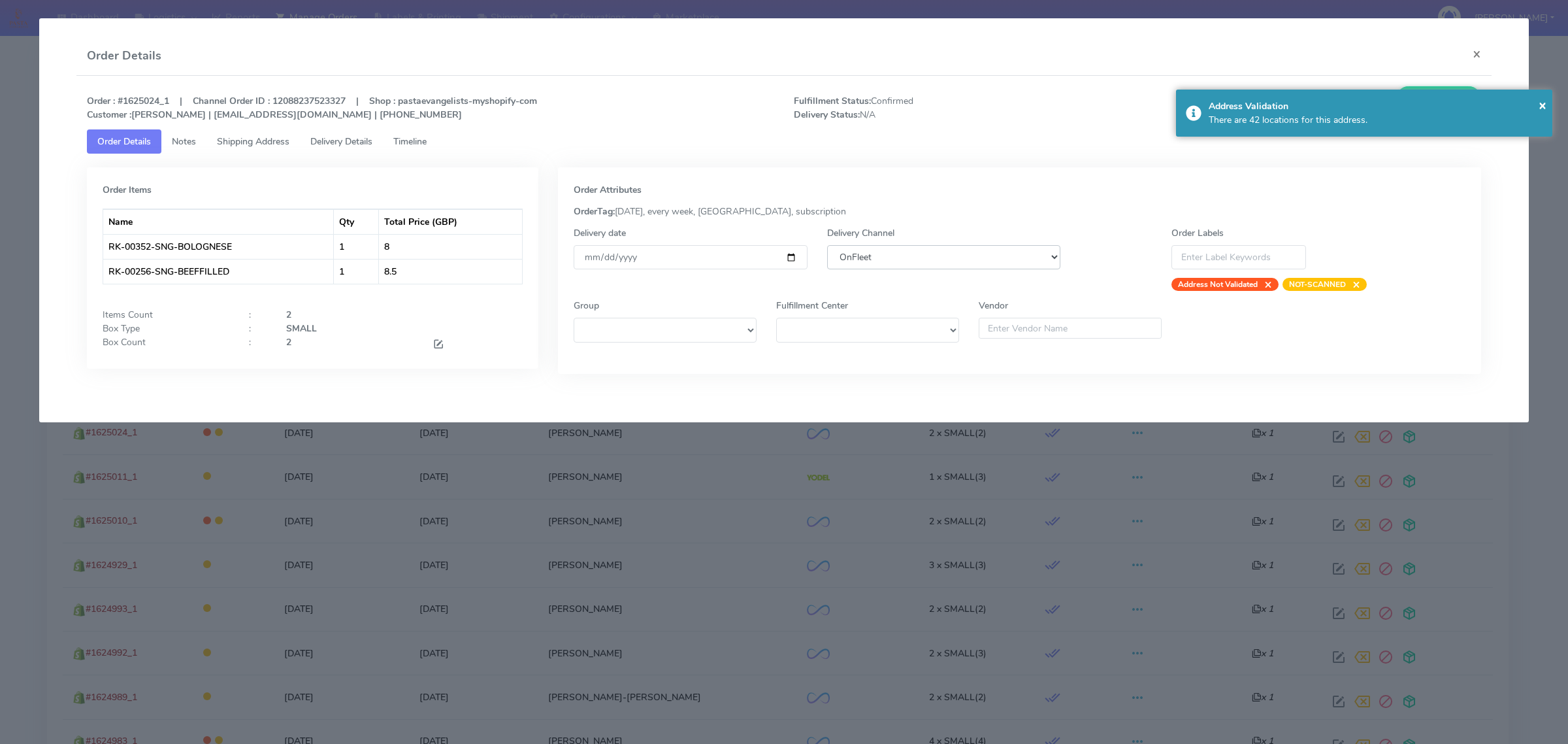
click at [958, 255] on select "DHL OnFleet Royal Mail DPD Yodel MaxOptra Amazon Collection" at bounding box center [944, 257] width 233 height 24
select select "5"
click at [827, 246] on select "DHL OnFleet Royal Mail DPD Yodel MaxOptra Amazon Collection" at bounding box center [944, 257] width 233 height 24
click at [1540, 105] on span "×" at bounding box center [1543, 105] width 7 height 18
click at [1439, 101] on button "Update Order" at bounding box center [1439, 98] width 85 height 24
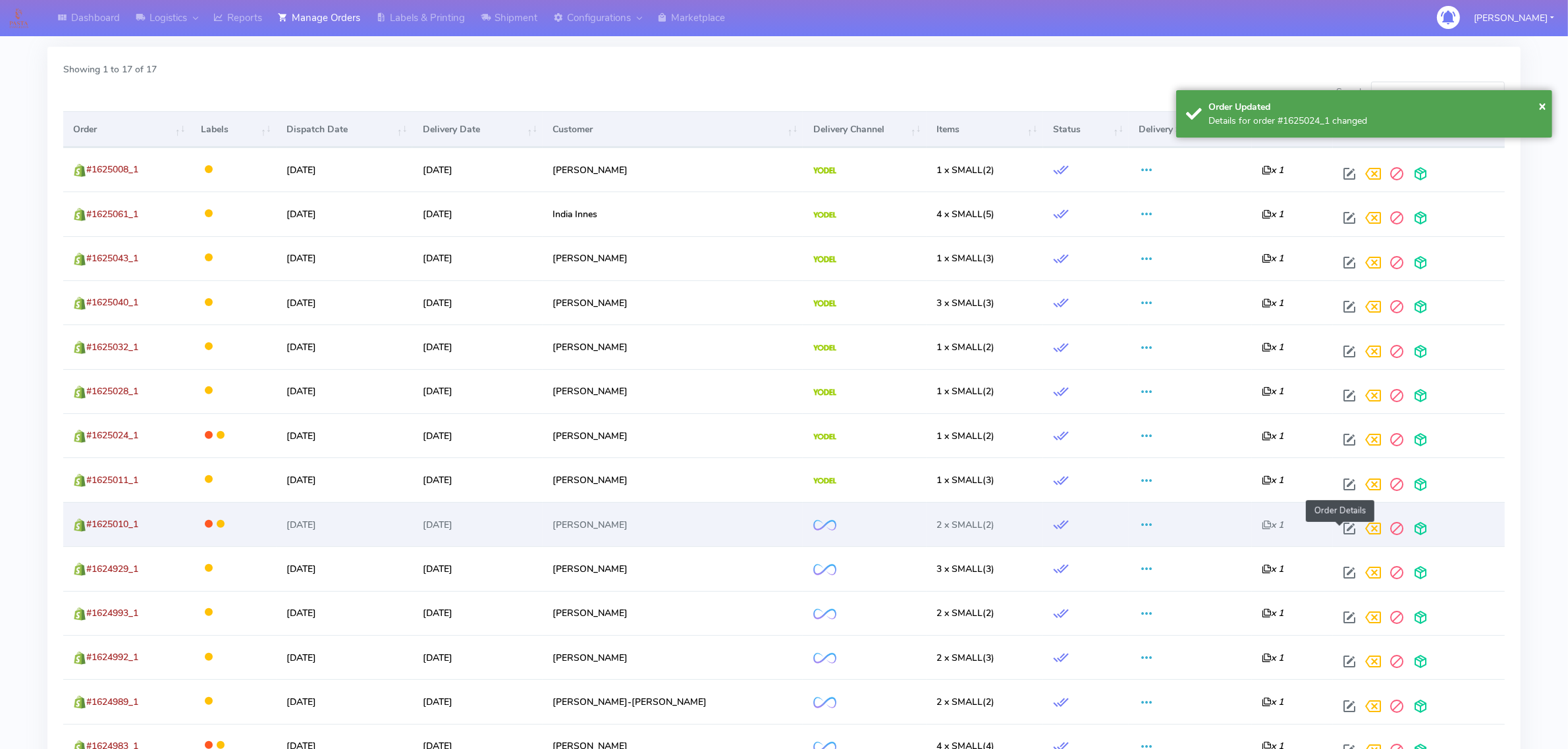
click at [1345, 527] on span at bounding box center [1349, 531] width 23 height 13
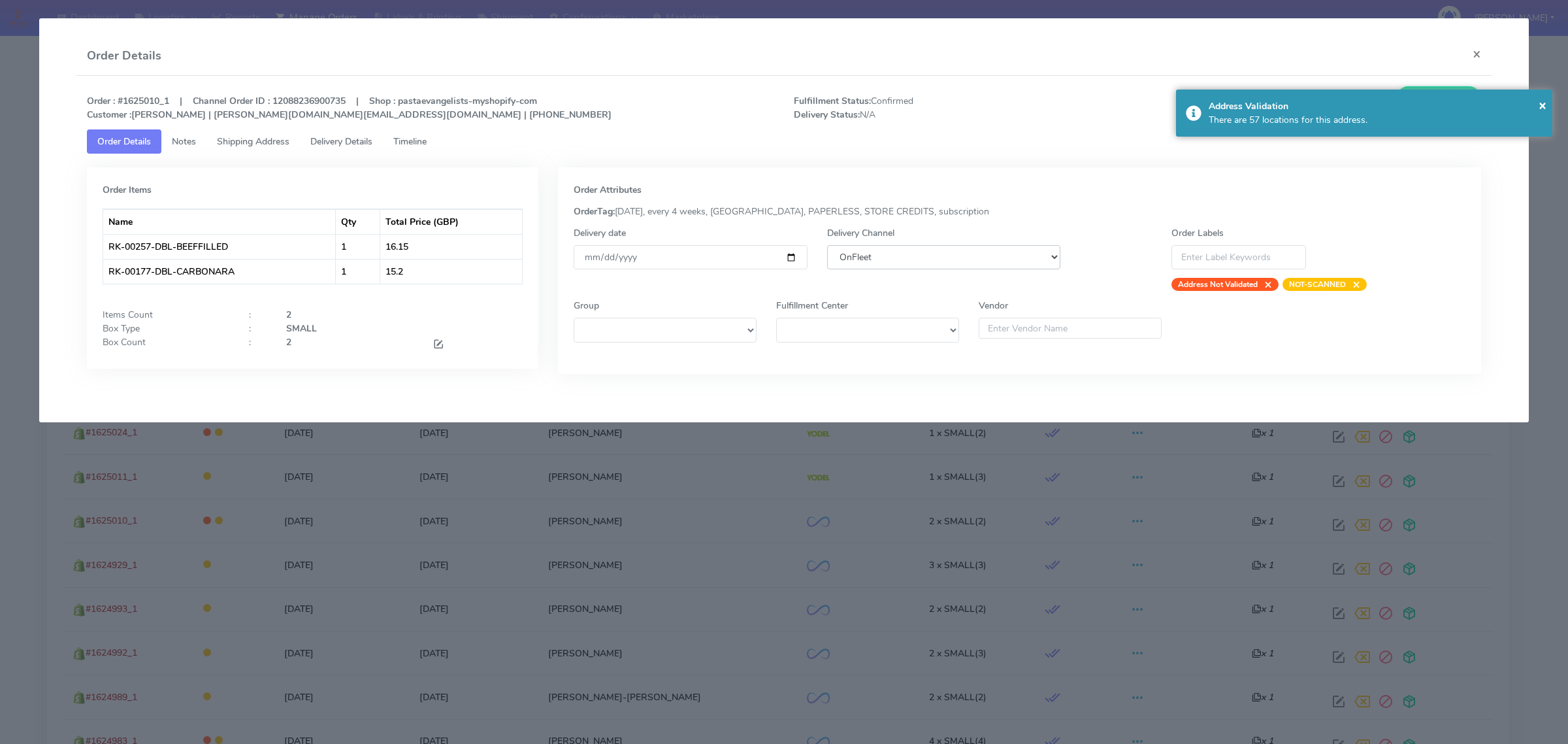
drag, startPoint x: 994, startPoint y: 249, endPoint x: 991, endPoint y: 261, distance: 12.4
click at [994, 249] on select "DHL OnFleet Royal Mail DPD Yodel MaxOptra Amazon Collection" at bounding box center [944, 257] width 233 height 24
select select "5"
click at [827, 246] on select "DHL OnFleet Royal Mail DPD Yodel MaxOptra Amazon Collection" at bounding box center [944, 257] width 233 height 24
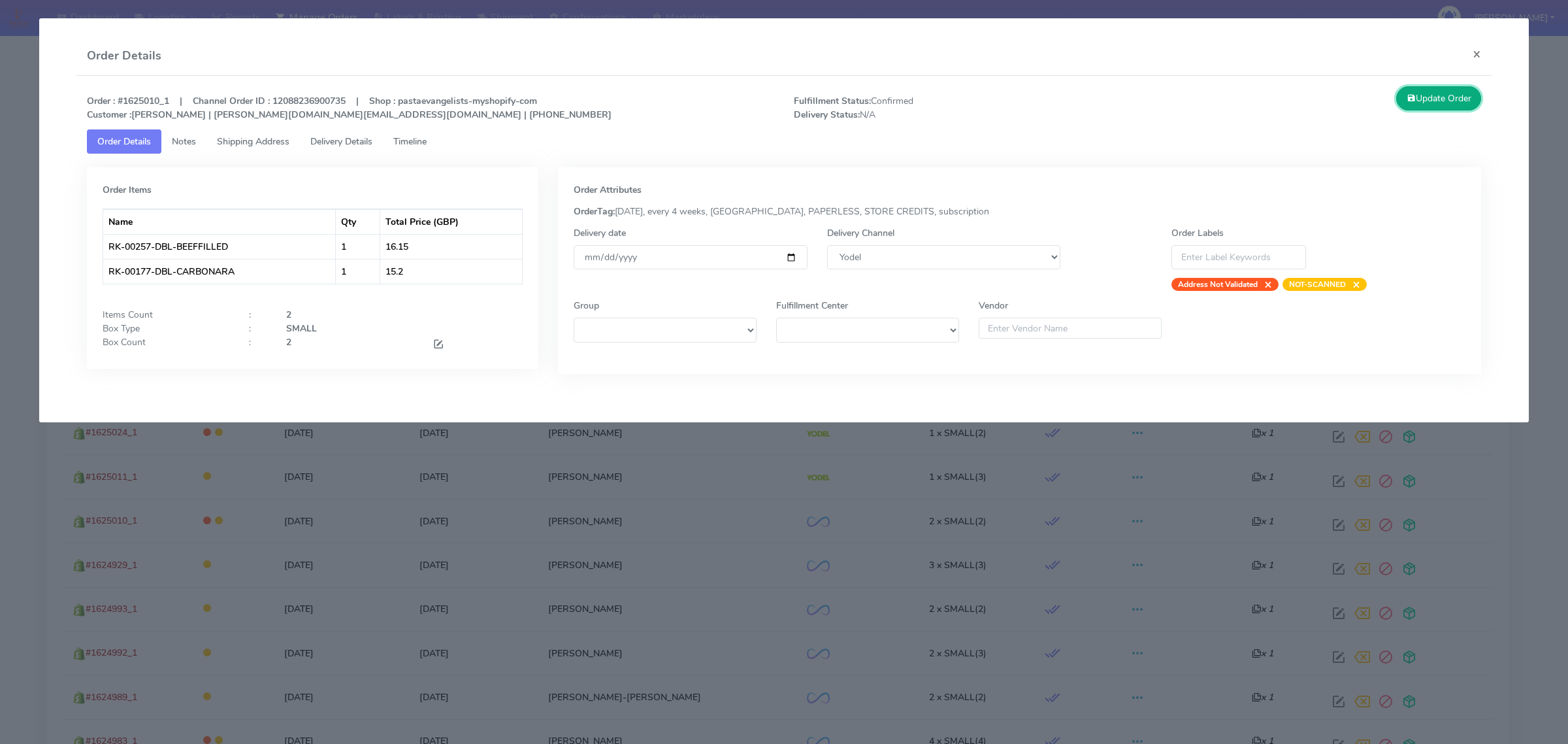
click at [1457, 103] on button "Update Order" at bounding box center [1439, 98] width 85 height 24
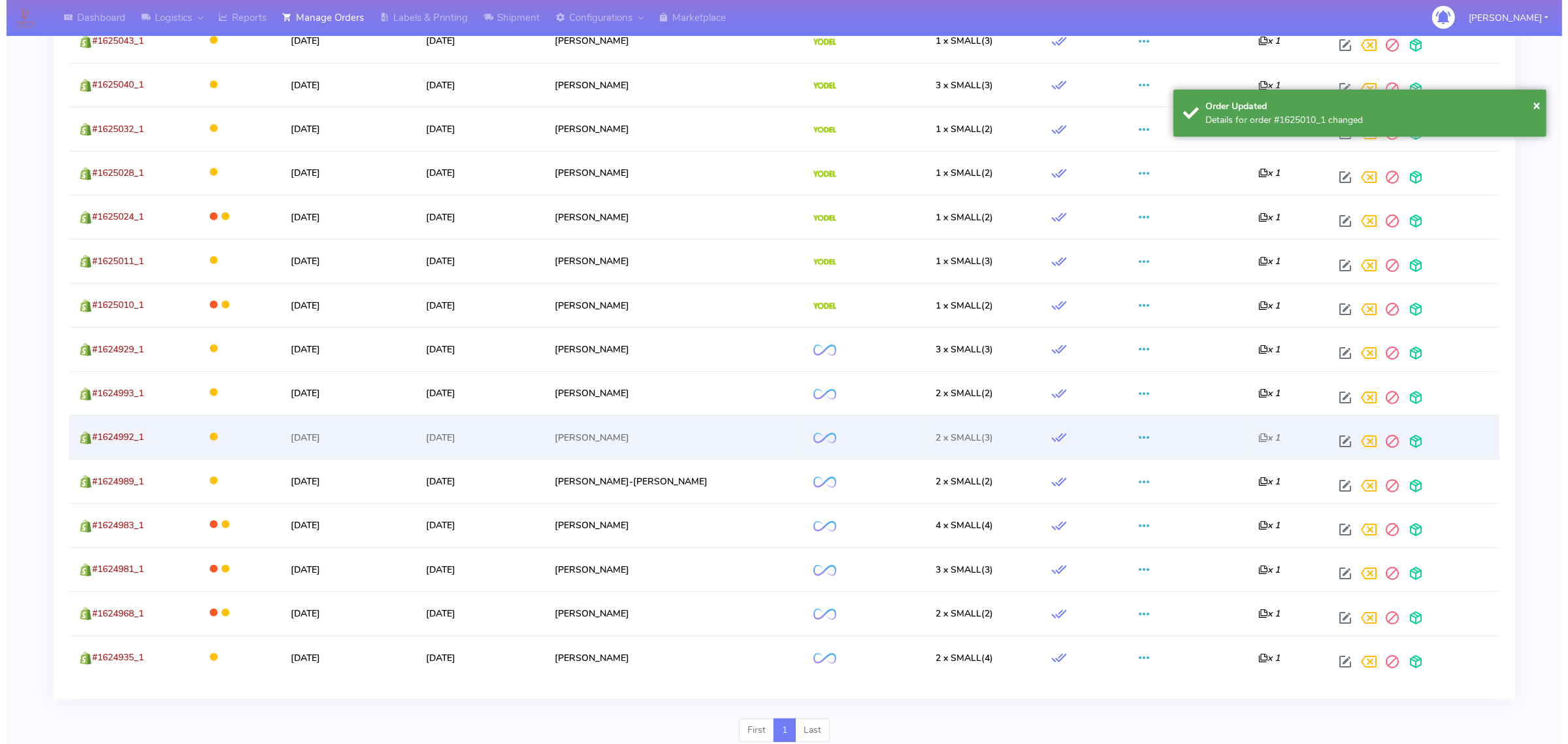
scroll to position [653, 0]
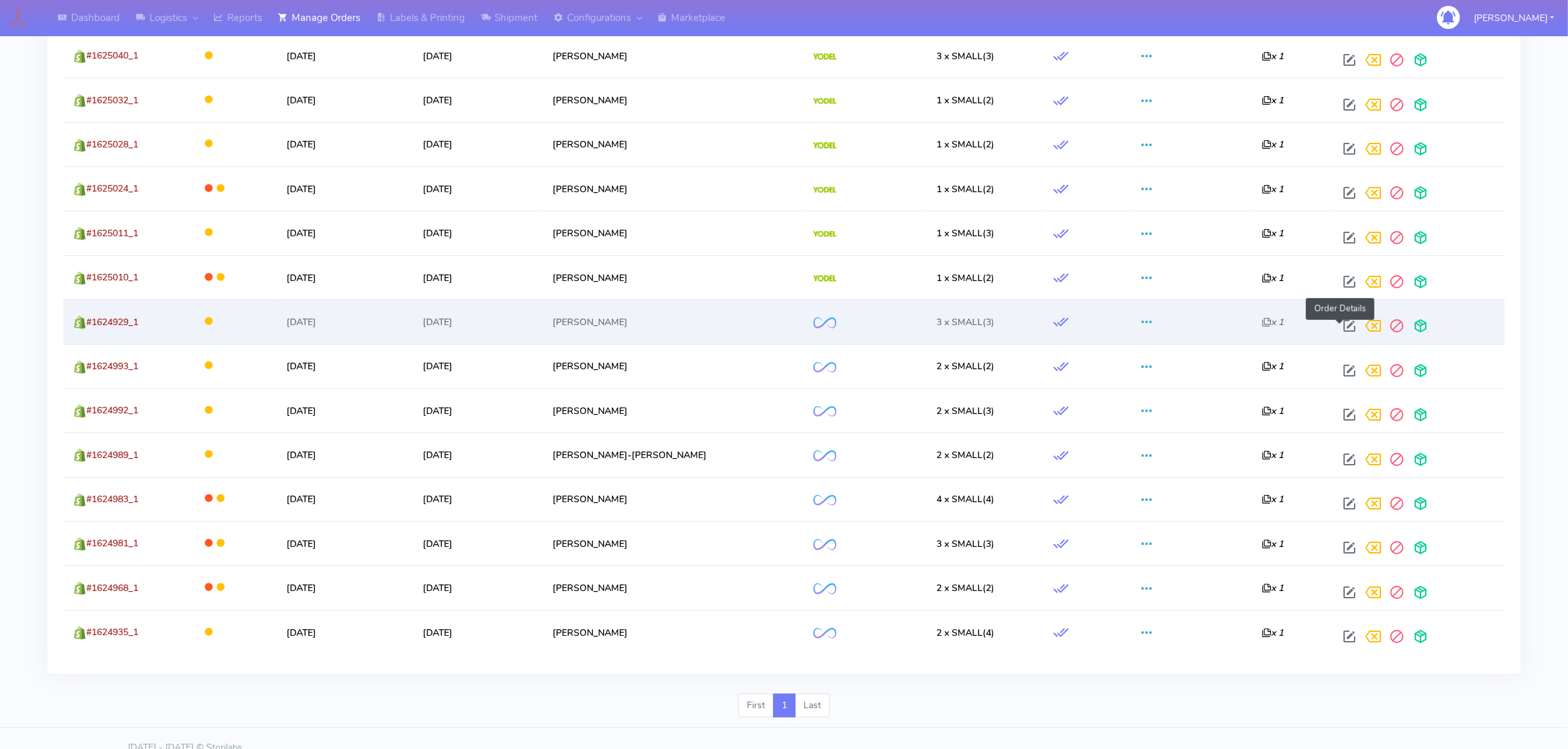
click at [1340, 326] on span at bounding box center [1349, 329] width 23 height 13
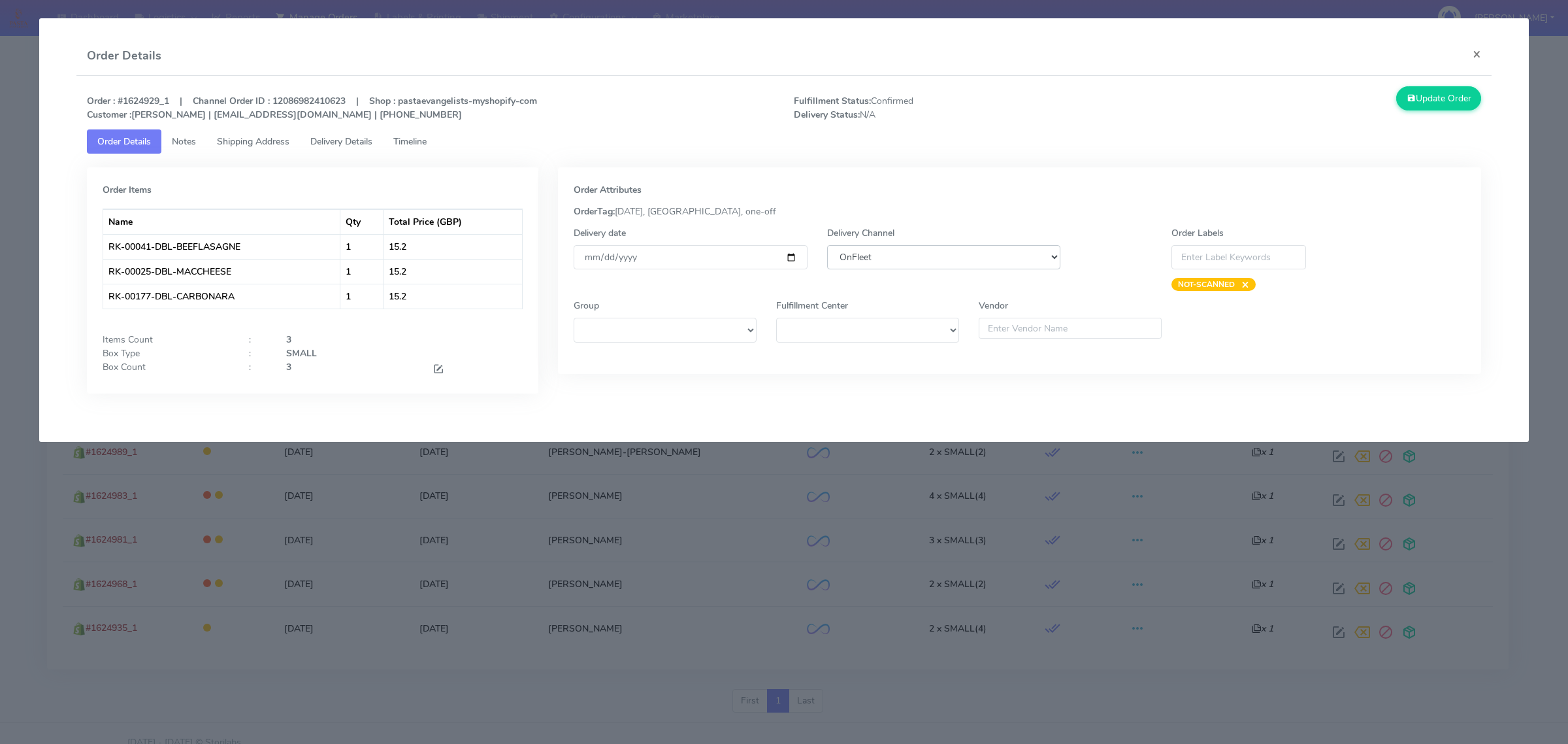
drag, startPoint x: 984, startPoint y: 247, endPoint x: 981, endPoint y: 263, distance: 16.3
click at [984, 247] on select "DHL OnFleet Royal Mail DPD Yodel MaxOptra Amazon Collection" at bounding box center [944, 257] width 233 height 24
click at [827, 246] on select "DHL OnFleet Royal Mail DPD Yodel MaxOptra Amazon Collection" at bounding box center [944, 257] width 233 height 24
drag, startPoint x: 948, startPoint y: 257, endPoint x: 948, endPoint y: 266, distance: 9.0
click at [948, 257] on select "DHL OnFleet Royal Mail DPD Yodel MaxOptra Amazon Collection" at bounding box center [944, 257] width 233 height 24
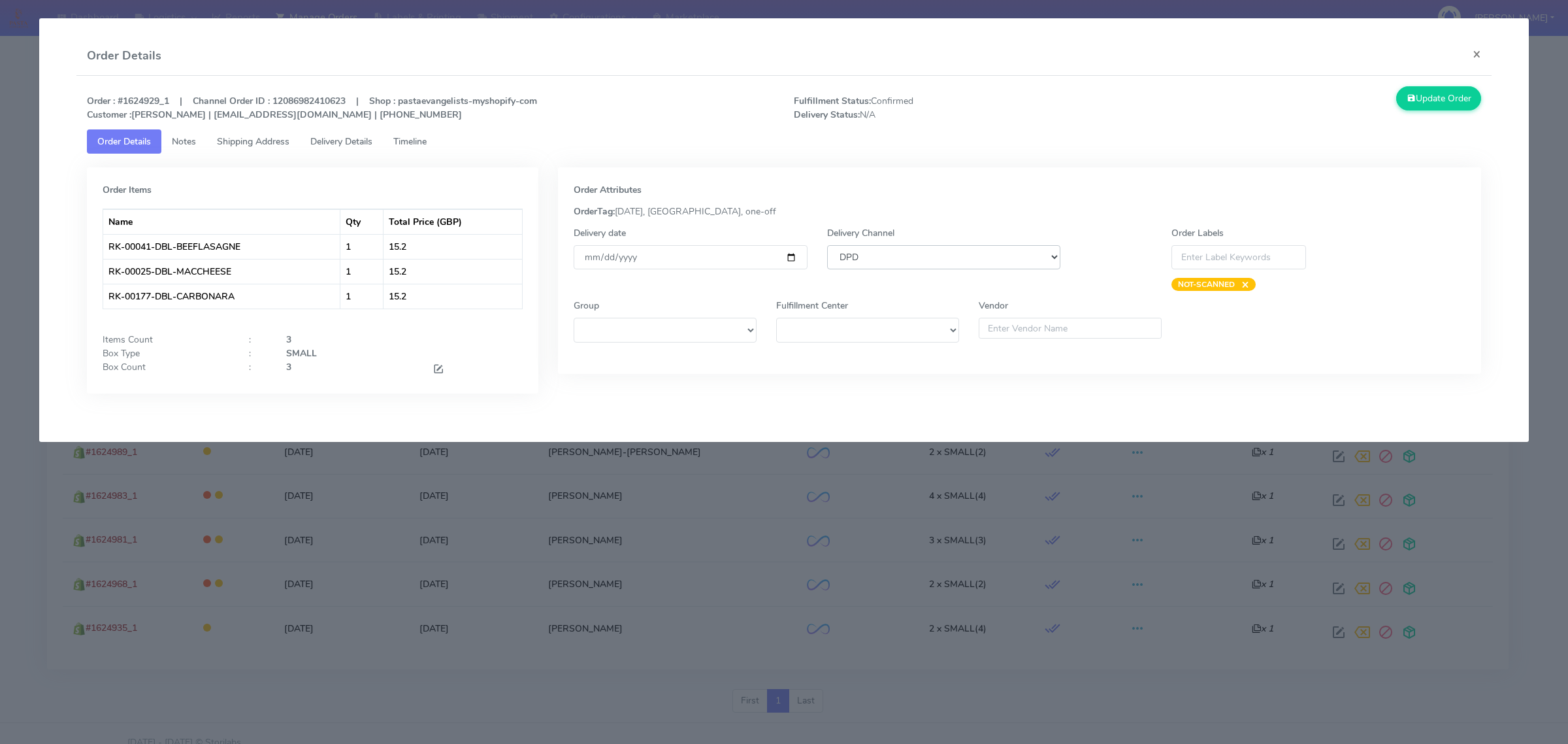
select select "5"
click at [827, 246] on select "DHL OnFleet Royal Mail DPD Yodel MaxOptra Amazon Collection" at bounding box center [944, 257] width 233 height 24
click at [1427, 106] on button "Update Order" at bounding box center [1439, 98] width 85 height 24
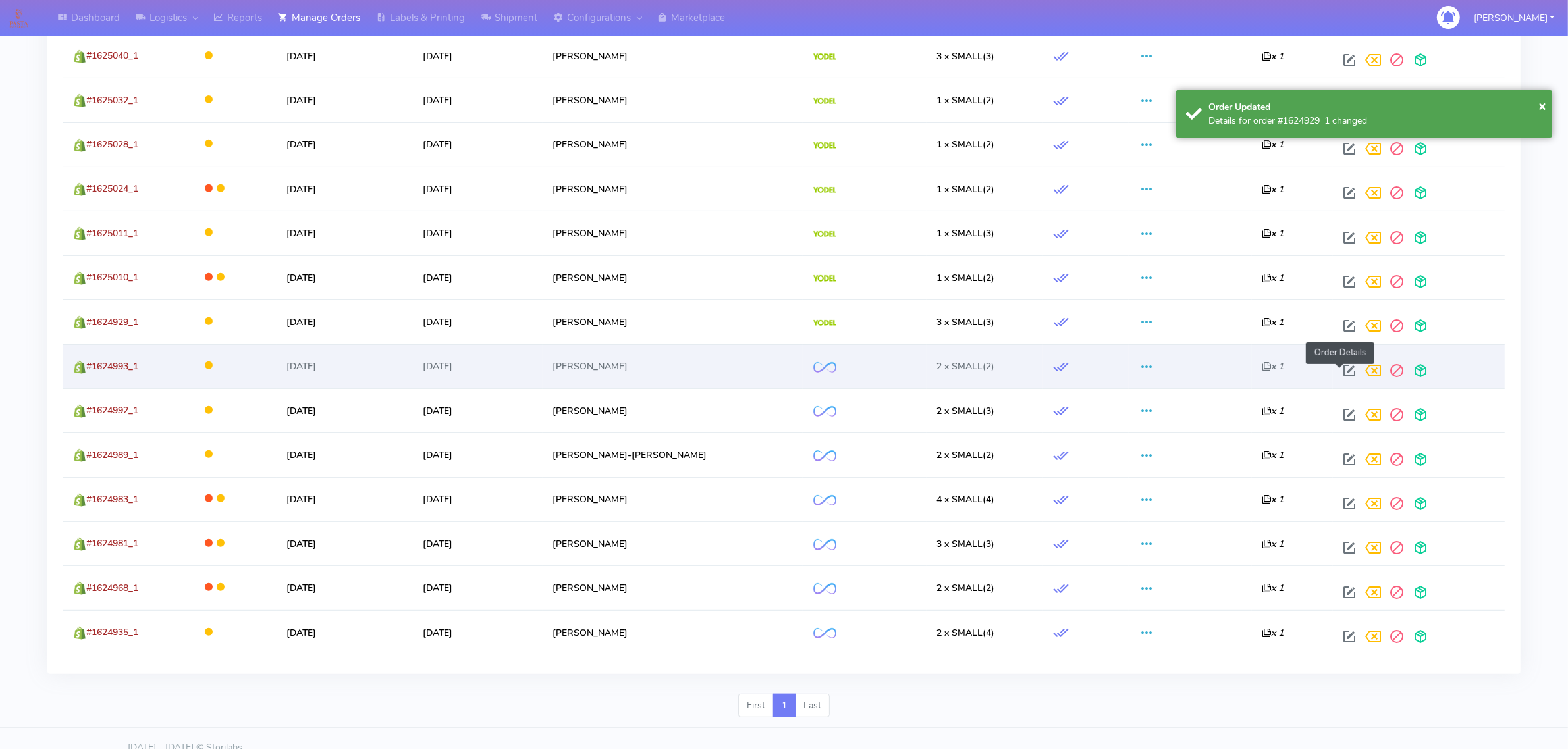
click at [1337, 375] on span at bounding box center [1349, 373] width 23 height 13
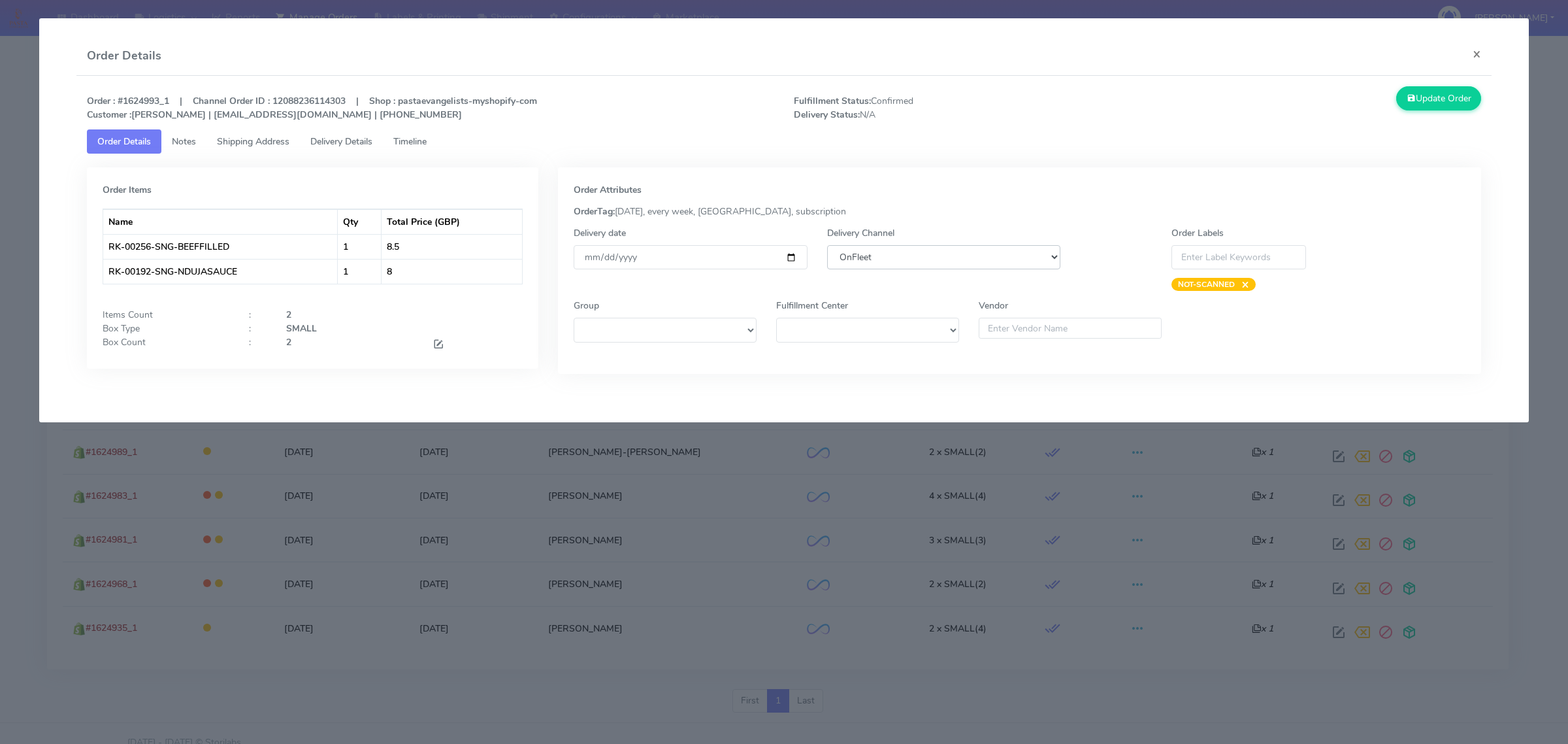
drag, startPoint x: 1018, startPoint y: 260, endPoint x: 1011, endPoint y: 266, distance: 9.2
click at [1018, 260] on select "DHL OnFleet Royal Mail DPD Yodel MaxOptra Amazon Collection" at bounding box center [944, 257] width 233 height 24
select select "5"
click at [827, 246] on select "DHL OnFleet Royal Mail DPD Yodel MaxOptra Amazon Collection" at bounding box center [944, 257] width 233 height 24
click at [1458, 102] on button "Update Order" at bounding box center [1439, 98] width 85 height 24
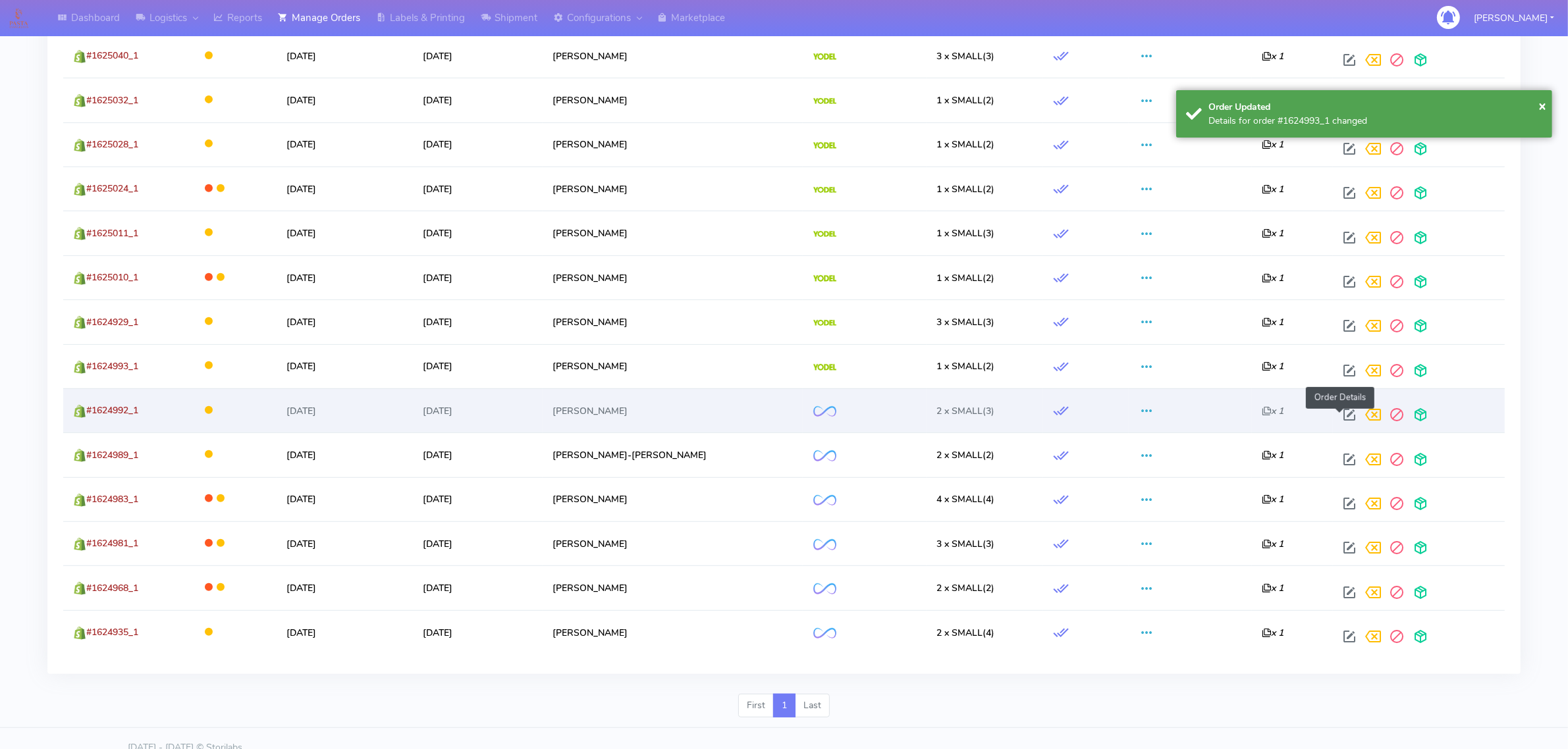
click at [1338, 419] on span at bounding box center [1349, 417] width 23 height 13
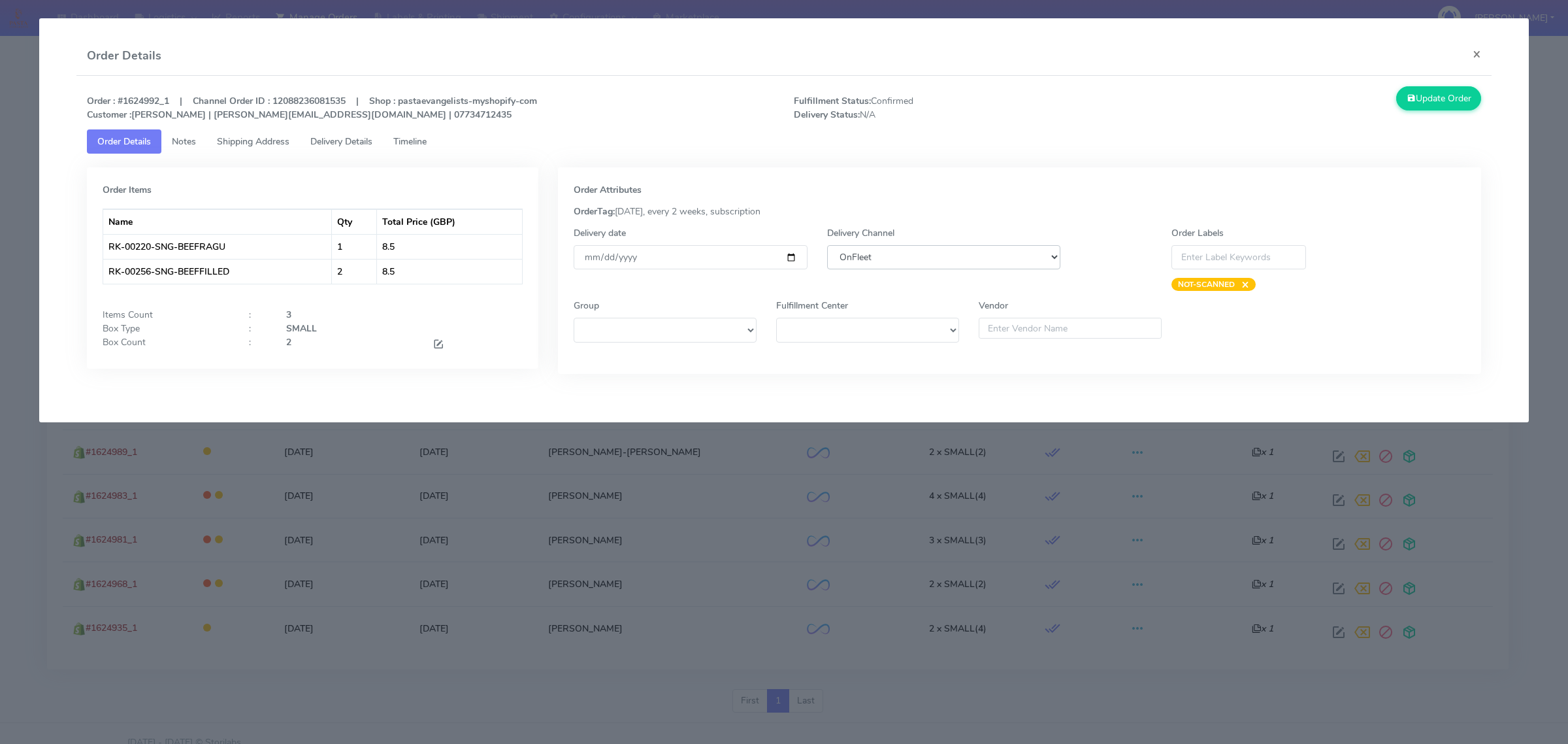
drag, startPoint x: 996, startPoint y: 260, endPoint x: 997, endPoint y: 268, distance: 8.1
click at [996, 260] on select "DHL OnFleet Royal Mail DPD Yodel MaxOptra Amazon Collection" at bounding box center [944, 257] width 233 height 24
select select "5"
click at [827, 246] on select "DHL OnFleet Royal Mail DPD Yodel MaxOptra Amazon Collection" at bounding box center [944, 257] width 233 height 24
click at [1423, 102] on button "Update Order" at bounding box center [1439, 98] width 85 height 24
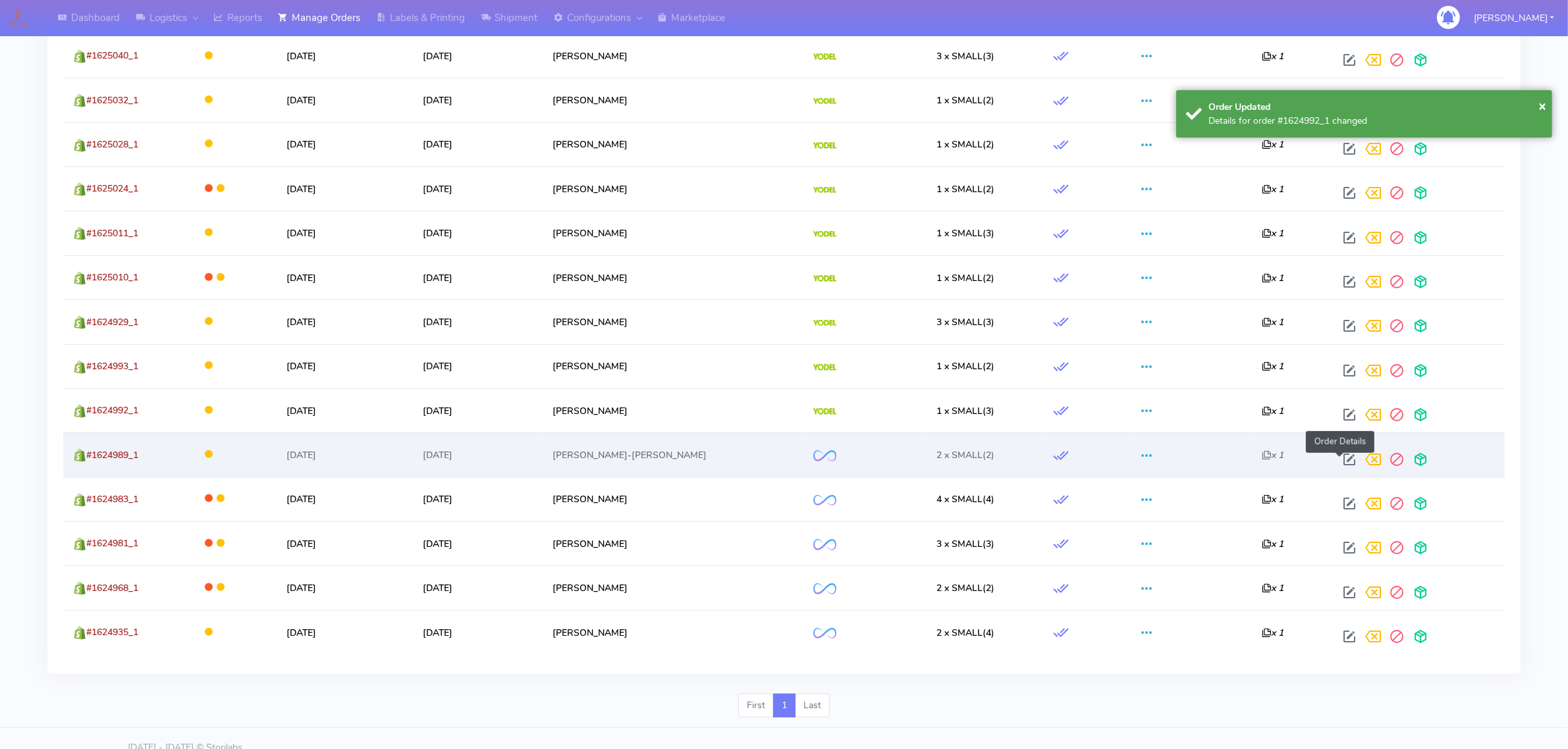
click at [1337, 458] on span at bounding box center [1349, 462] width 23 height 13
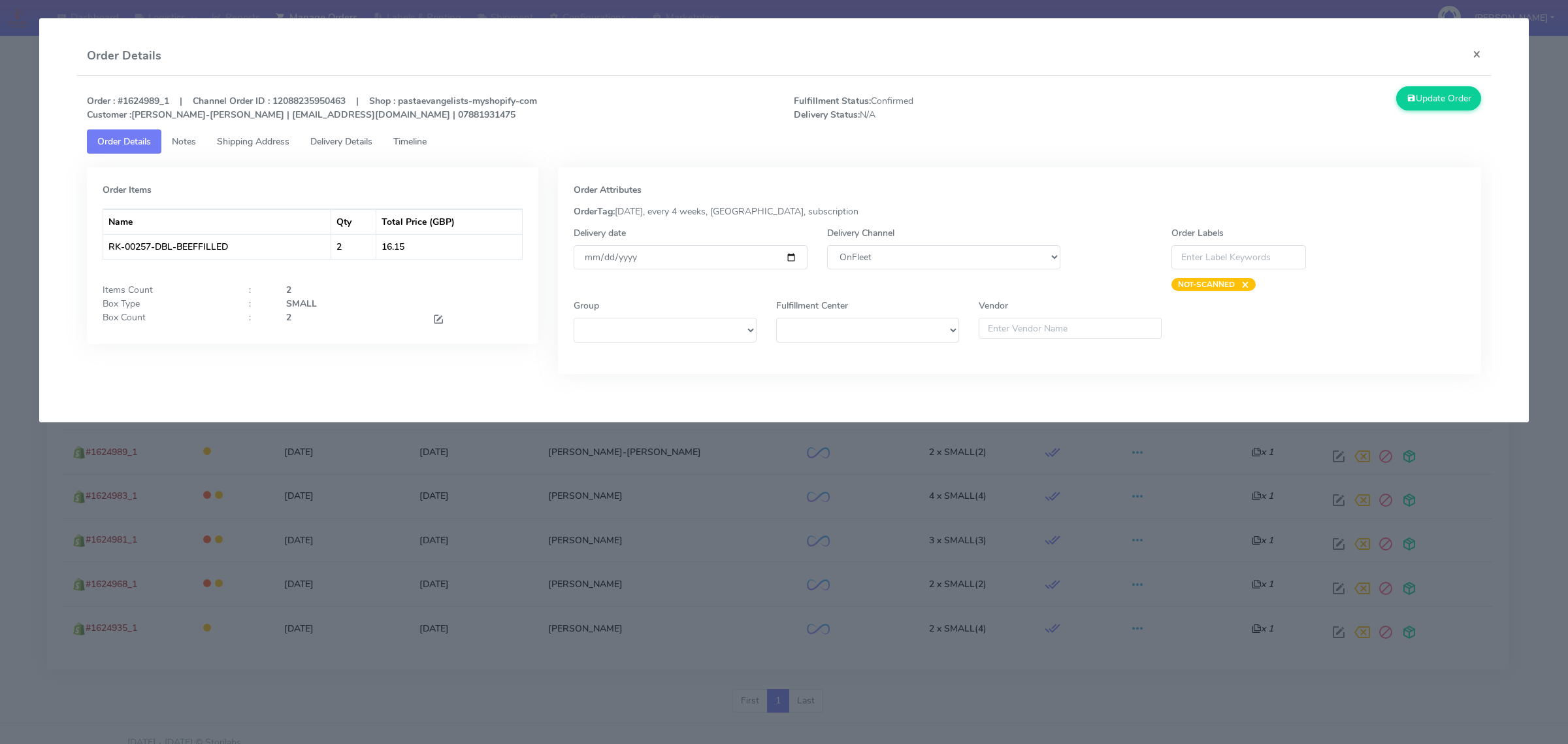
click at [1046, 271] on div "Delivery Channel DHL OnFleet Royal Mail DPD Yodel MaxOptra Amazon Collection" at bounding box center [944, 258] width 253 height 64
click at [1036, 260] on select "DHL OnFleet Royal Mail DPD Yodel MaxOptra Amazon Collection" at bounding box center [944, 257] width 233 height 24
select select "5"
click at [827, 246] on select "DHL OnFleet Royal Mail DPD Yodel MaxOptra Amazon Collection" at bounding box center [944, 257] width 233 height 24
click at [1425, 101] on button "Update Order" at bounding box center [1439, 98] width 85 height 24
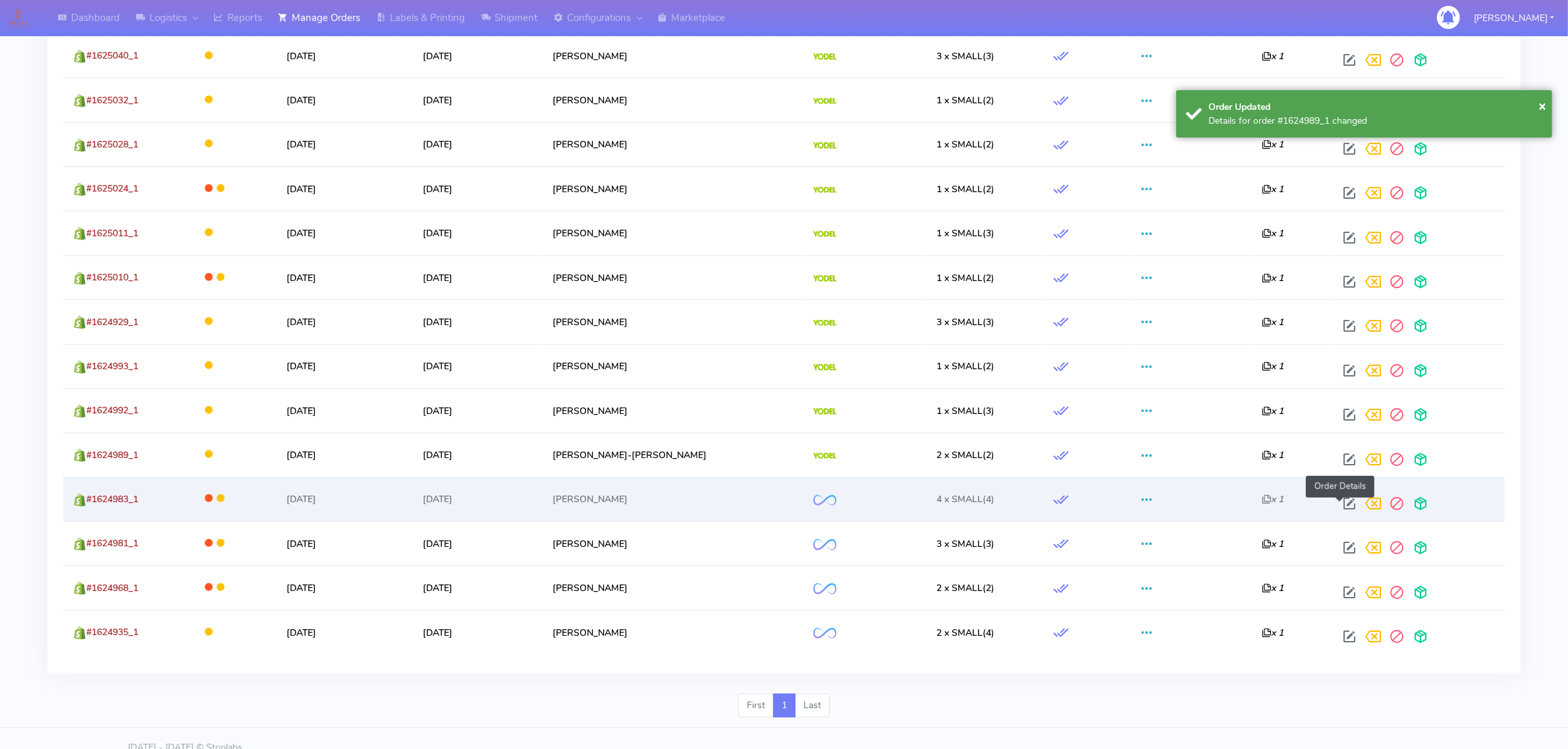
click at [1337, 508] on span at bounding box center [1349, 506] width 23 height 13
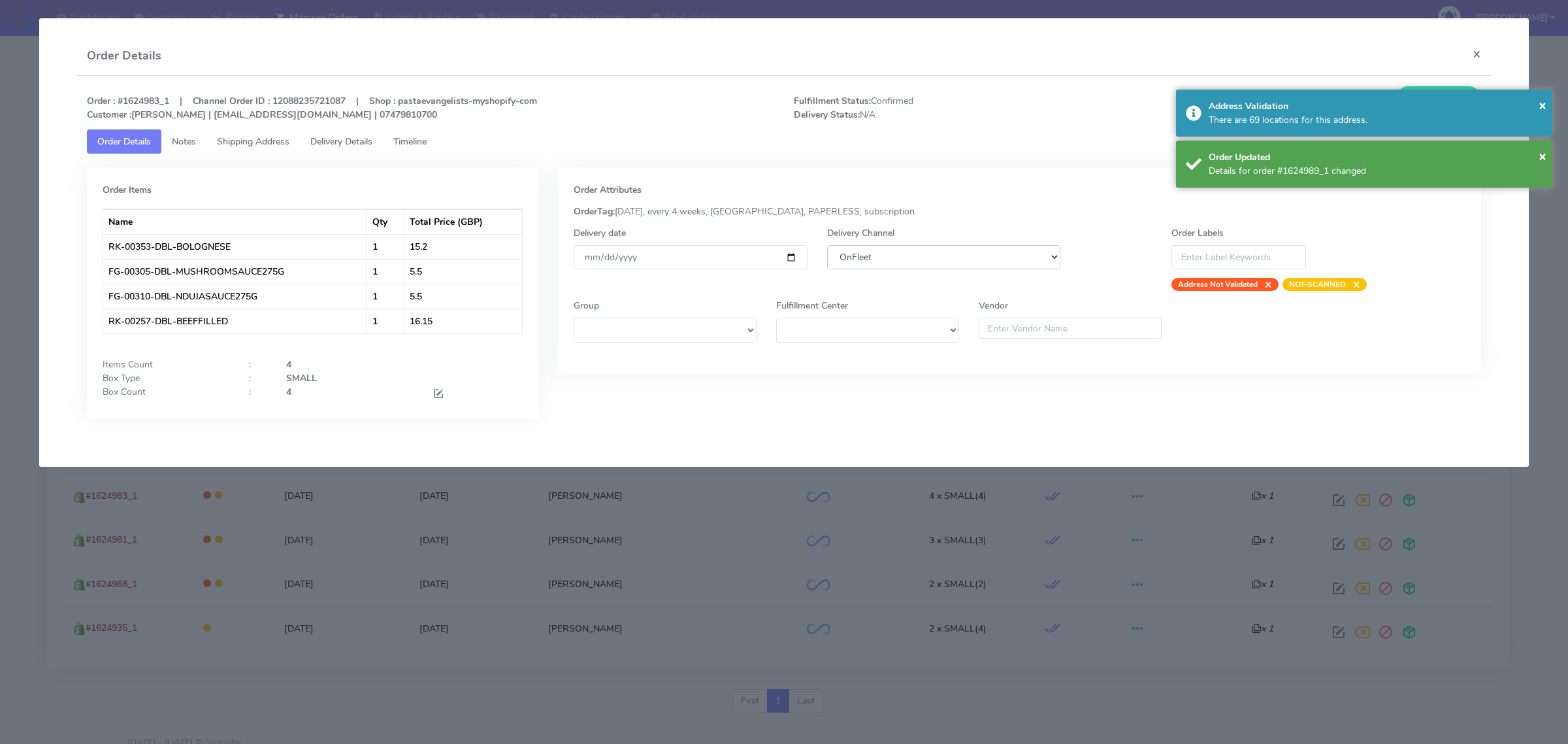
click at [1002, 266] on select "DHL OnFleet Royal Mail DPD Yodel MaxOptra Amazon Collection" at bounding box center [944, 257] width 233 height 24
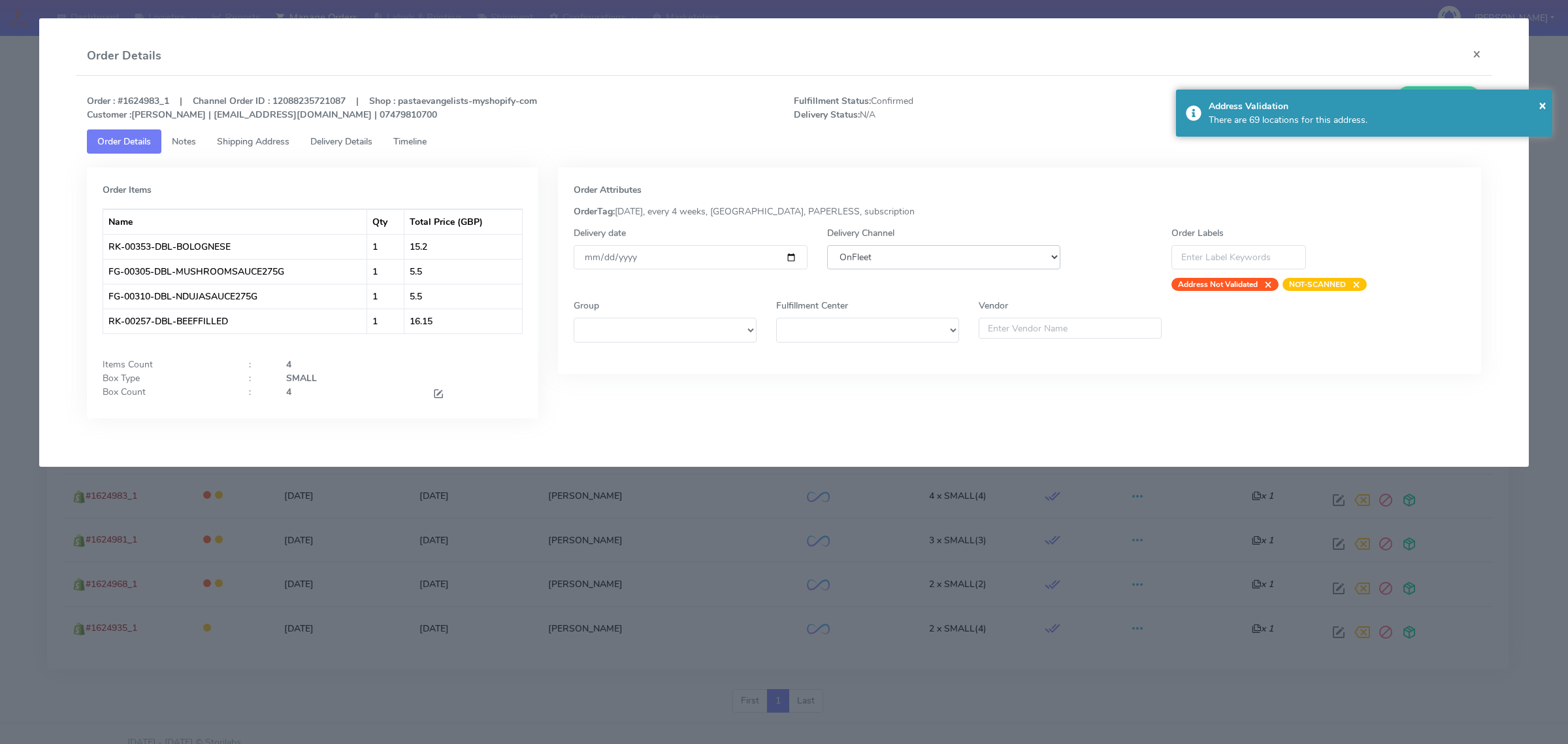
select select "5"
click at [827, 246] on select "DHL OnFleet Royal Mail DPD Yodel MaxOptra Amazon Collection" at bounding box center [944, 257] width 233 height 24
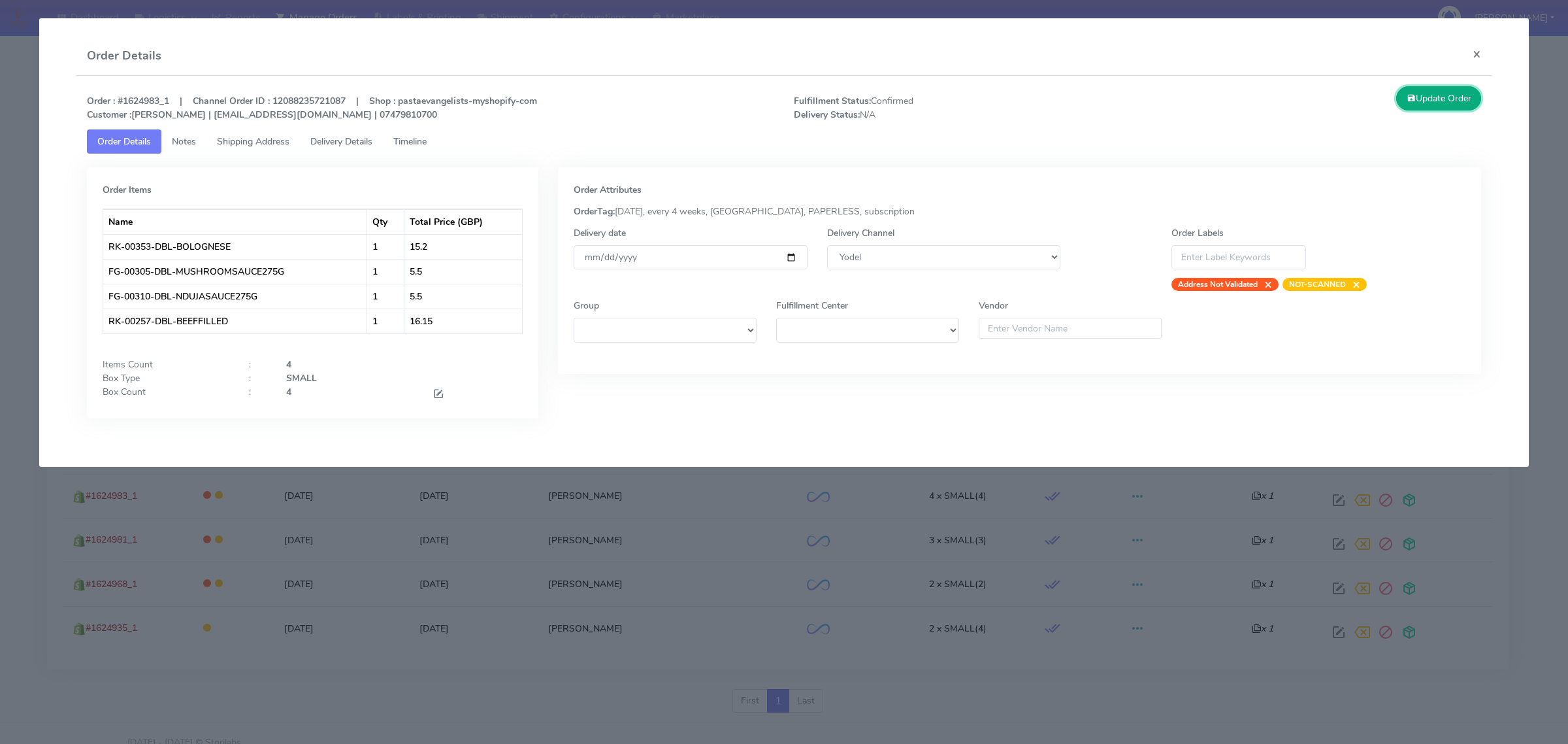
click at [1444, 94] on button "Update Order" at bounding box center [1439, 98] width 85 height 24
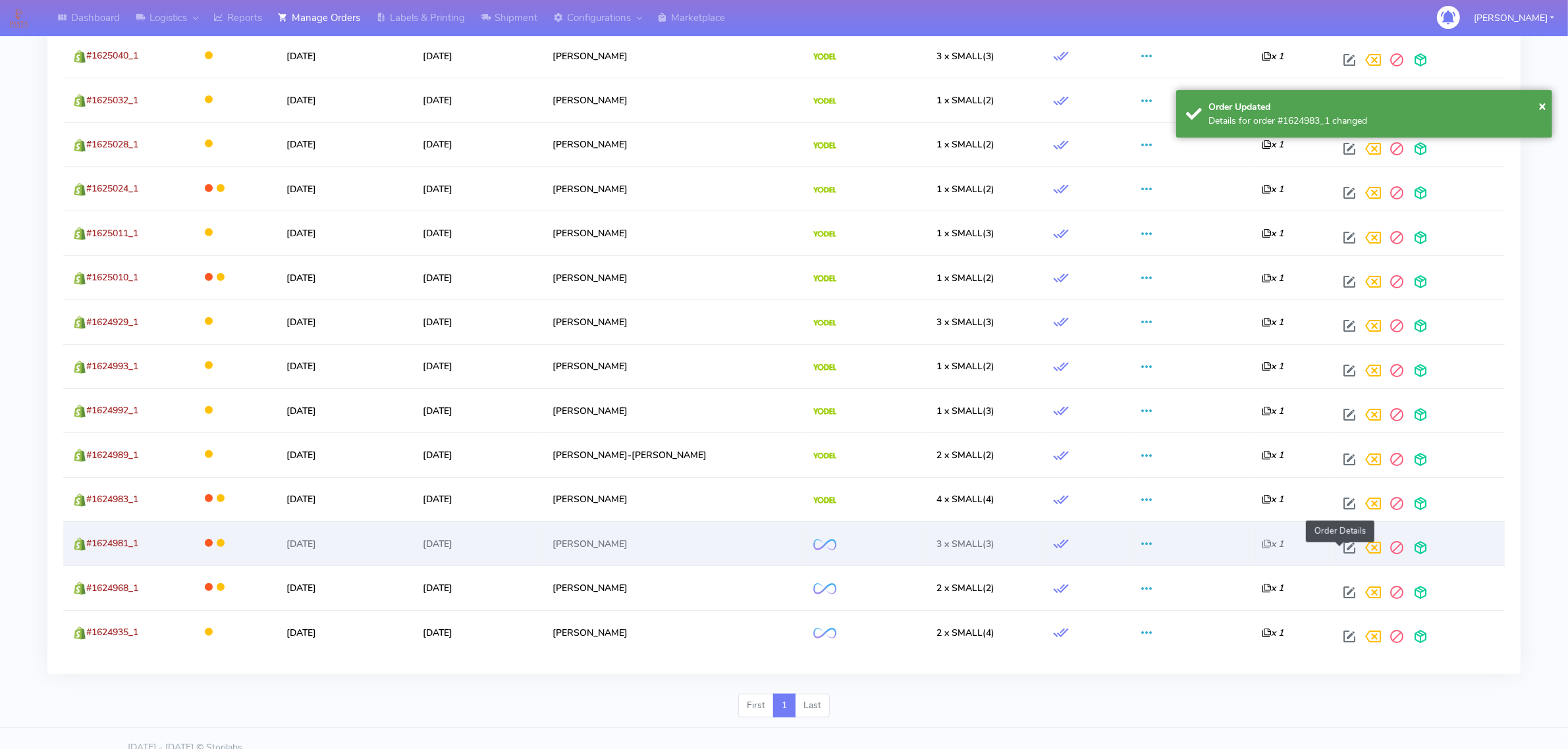
click at [1344, 552] on span at bounding box center [1349, 550] width 23 height 13
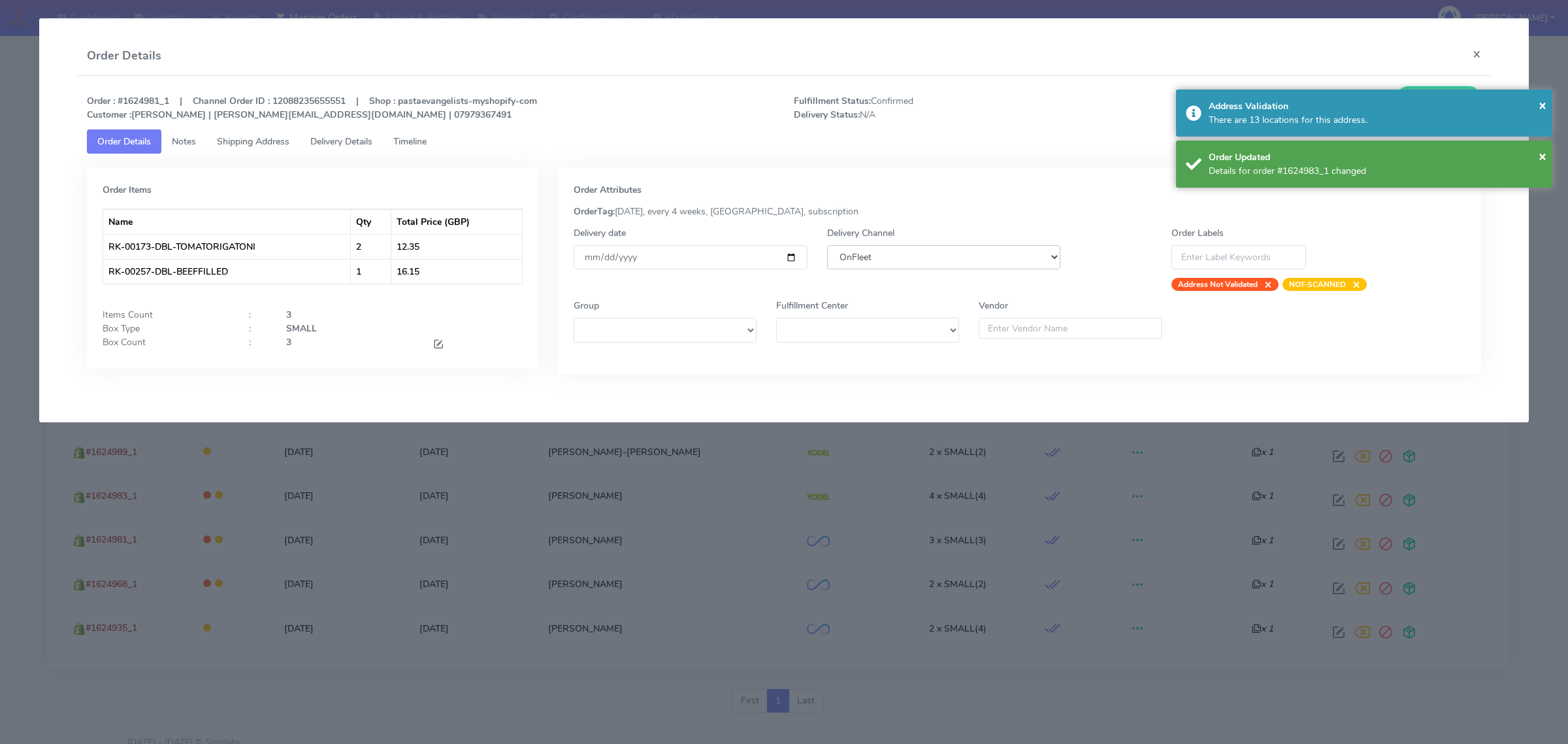
click at [997, 257] on select "DHL OnFleet Royal Mail DPD Yodel MaxOptra Amazon Collection" at bounding box center [944, 257] width 233 height 24
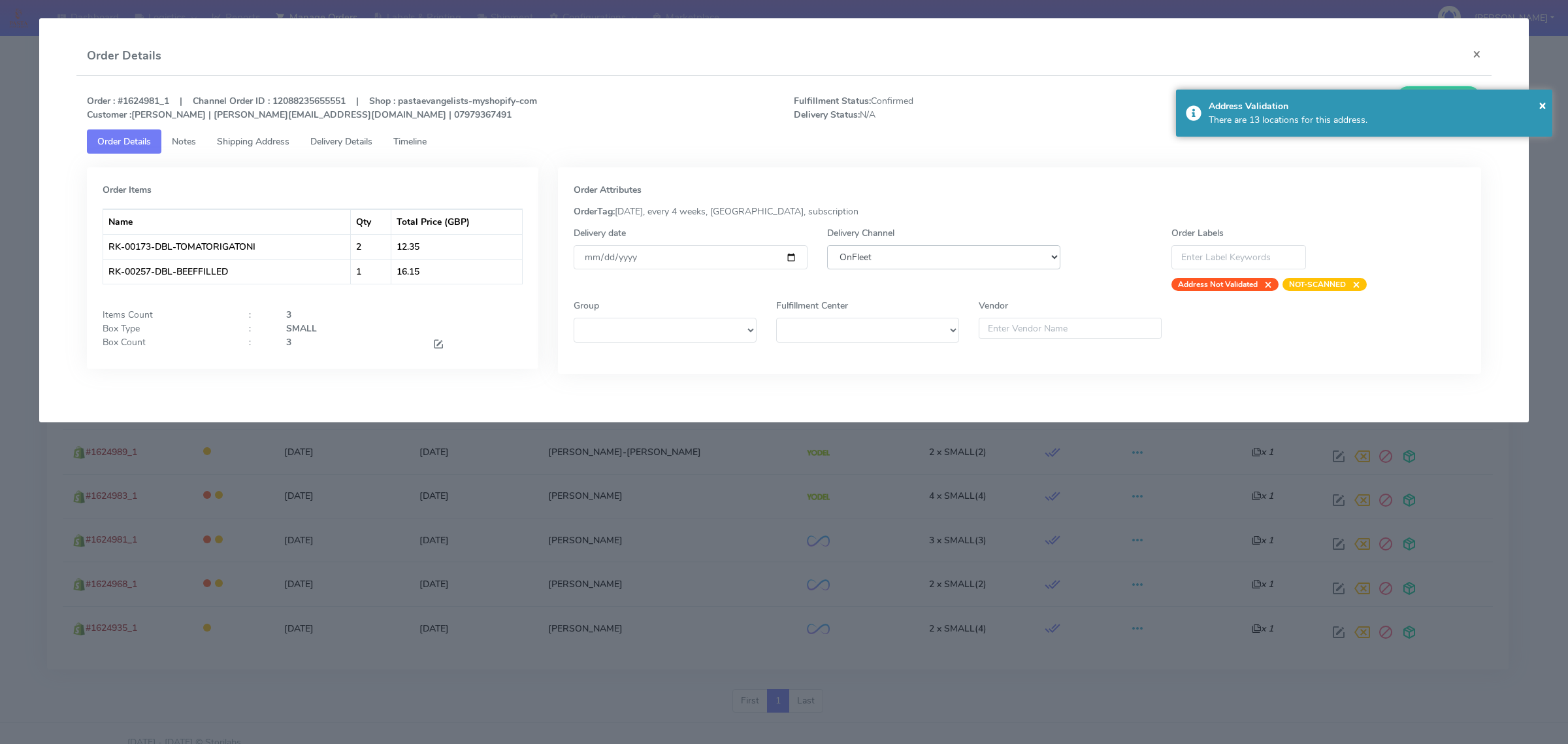
select select "5"
click at [827, 246] on select "DHL OnFleet Royal Mail DPD Yodel MaxOptra Amazon Collection" at bounding box center [944, 257] width 233 height 24
click at [1543, 103] on span "×" at bounding box center [1543, 105] width 7 height 18
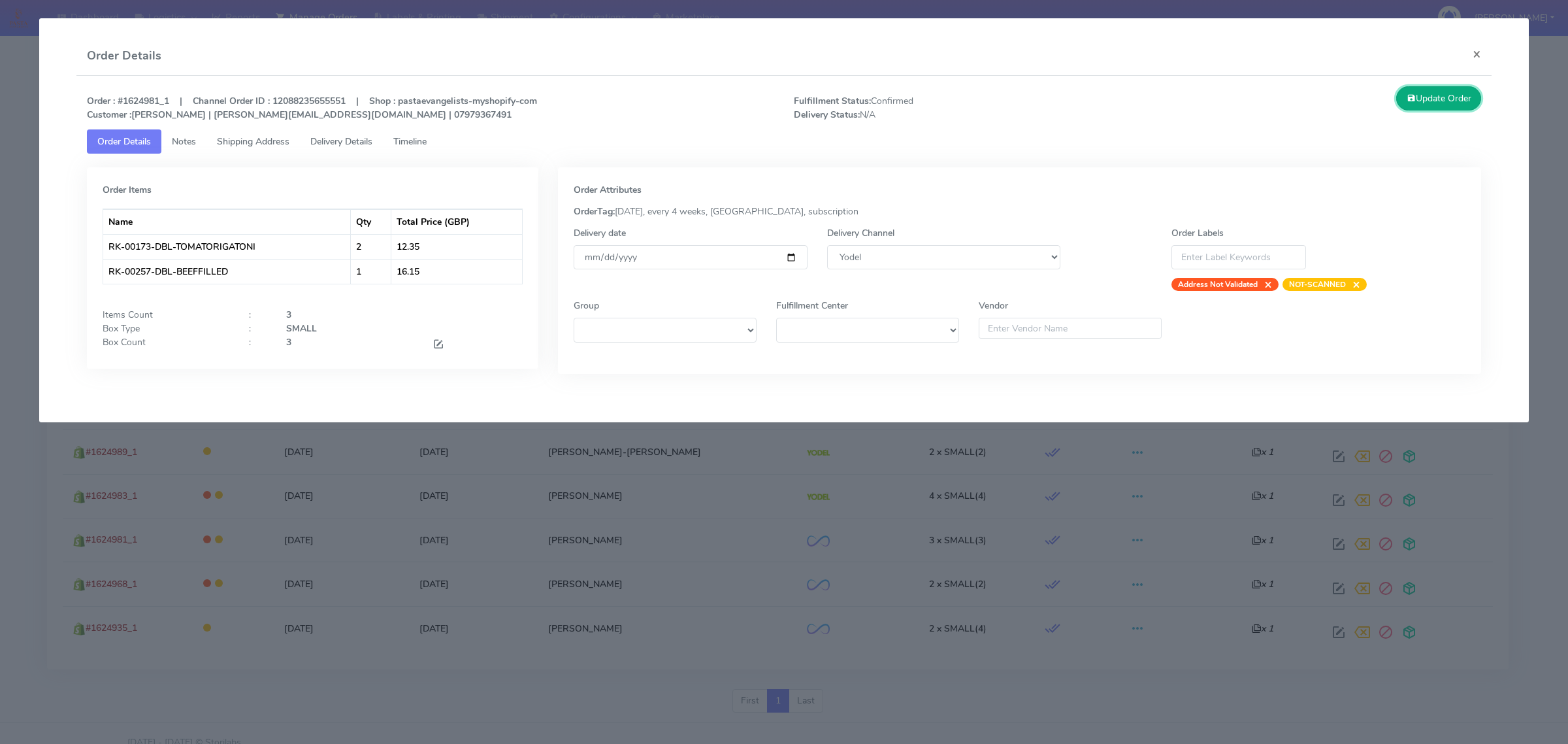
click at [1431, 100] on button "Update Order" at bounding box center [1439, 98] width 85 height 24
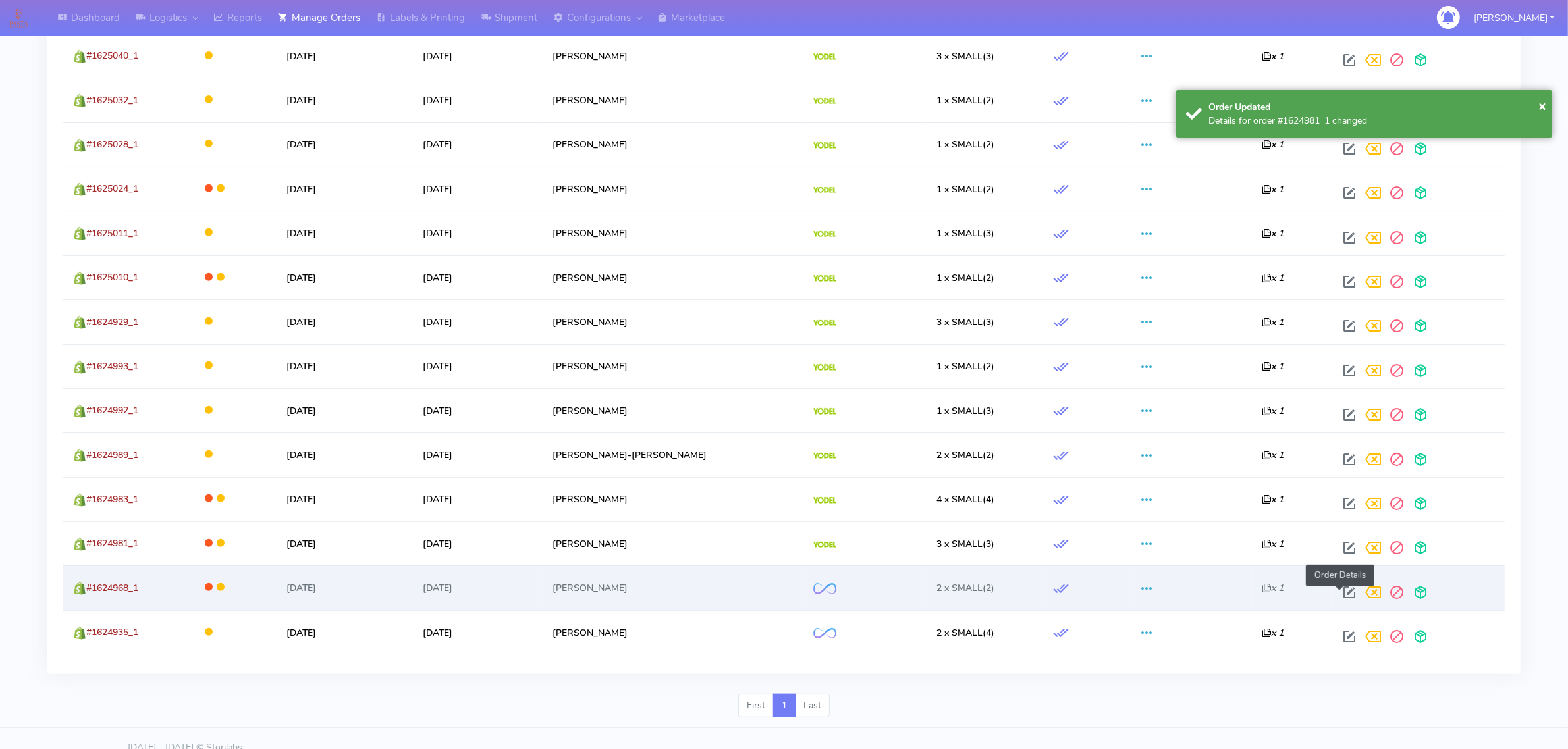
click at [1340, 591] on span at bounding box center [1349, 595] width 23 height 13
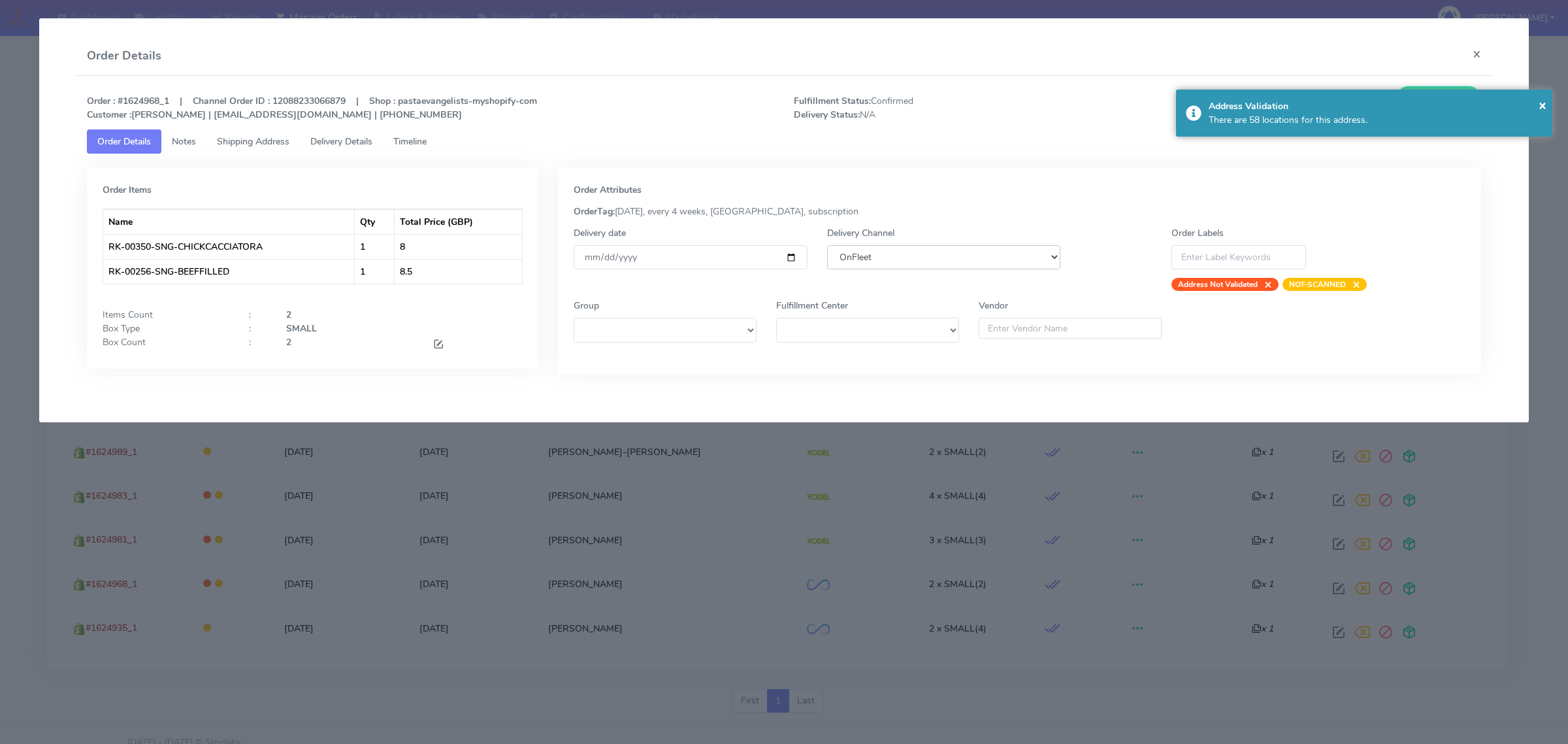
click at [922, 246] on select "DHL OnFleet Royal Mail DPD Yodel MaxOptra Amazon Collection" at bounding box center [944, 257] width 233 height 24
select select "5"
click at [827, 246] on select "DHL OnFleet Royal Mail DPD Yodel MaxOptra Amazon Collection" at bounding box center [944, 257] width 233 height 24
click at [1544, 106] on span "×" at bounding box center [1543, 105] width 7 height 18
click at [1464, 103] on button "Update Order" at bounding box center [1439, 98] width 85 height 24
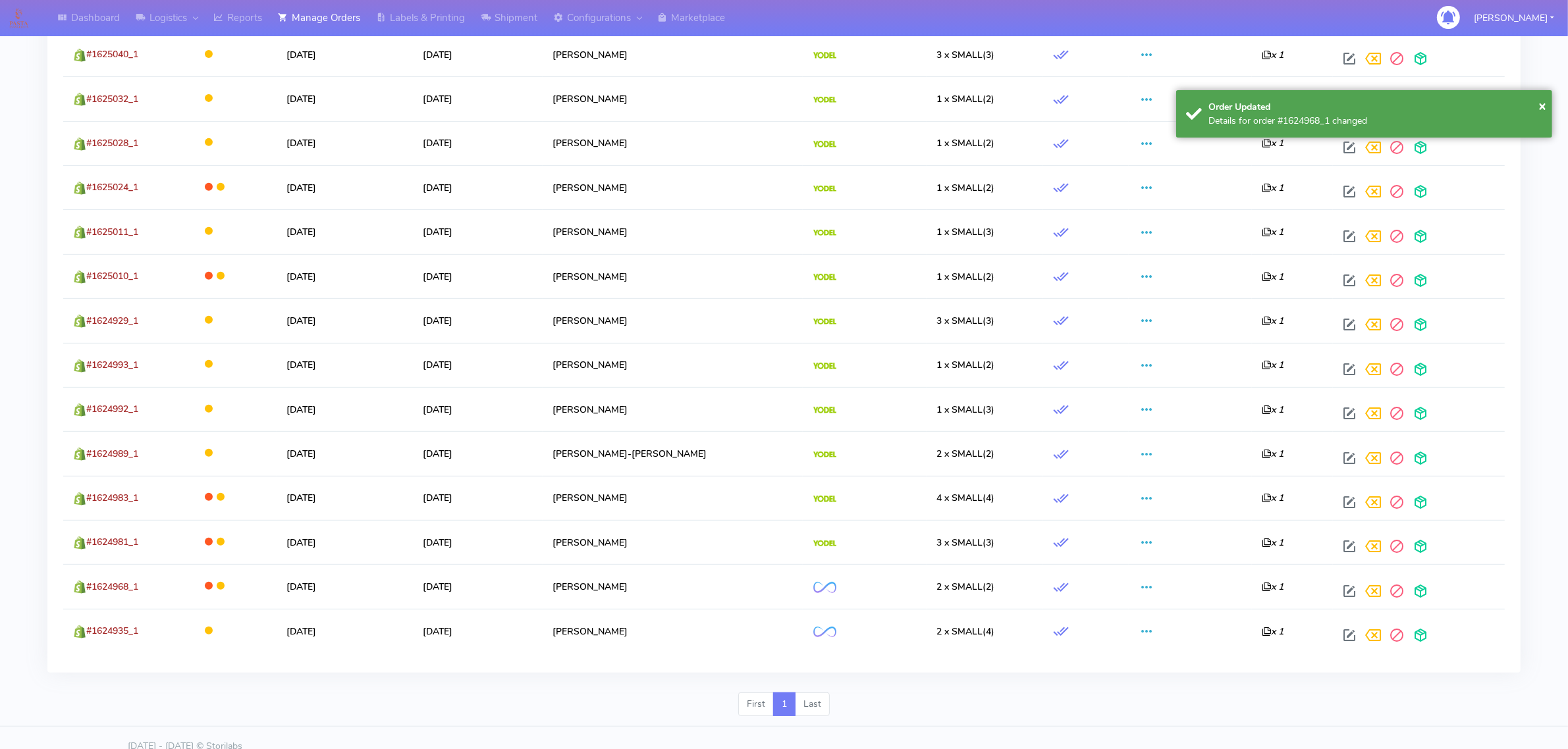
scroll to position [680, 0]
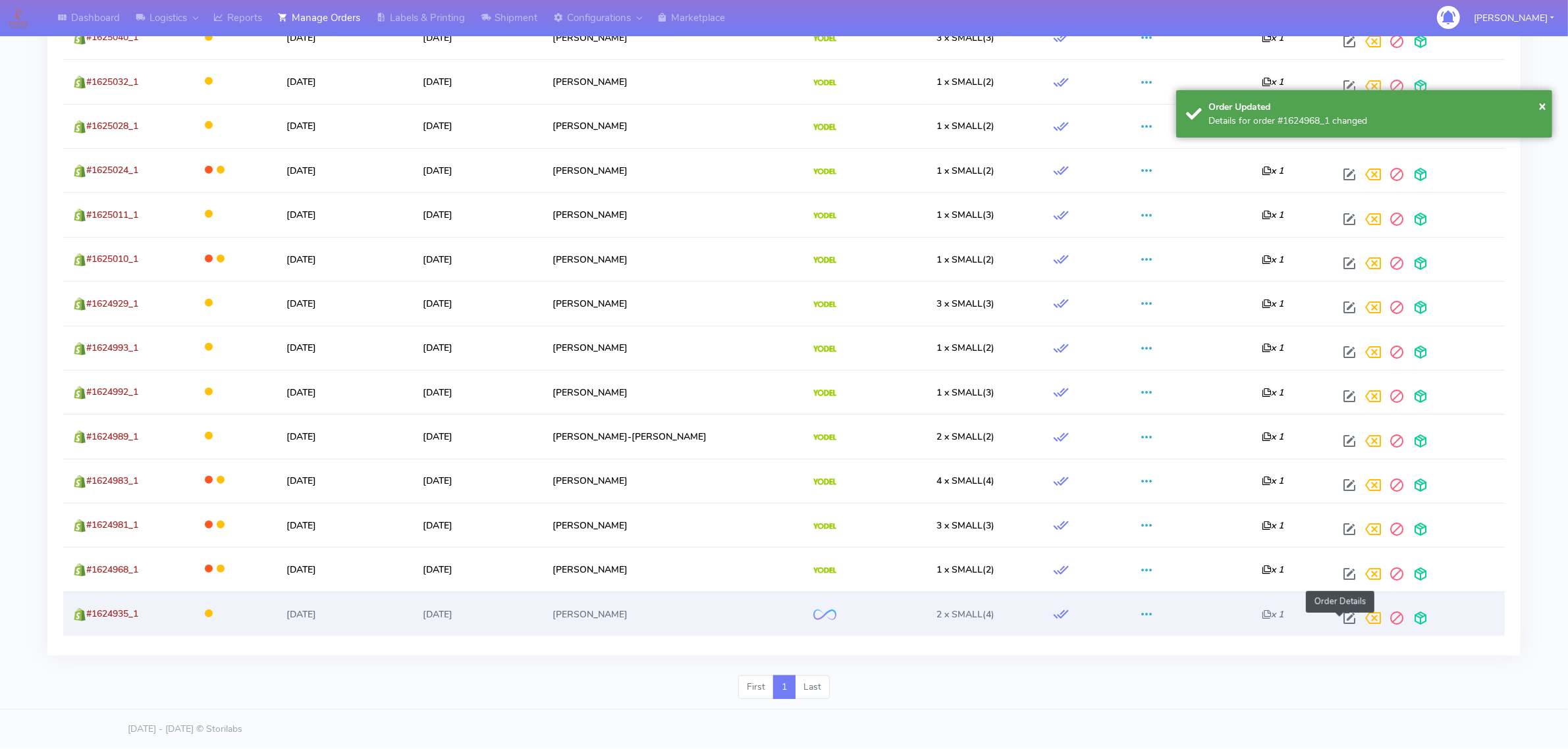
click at [1338, 615] on span at bounding box center [1349, 621] width 23 height 13
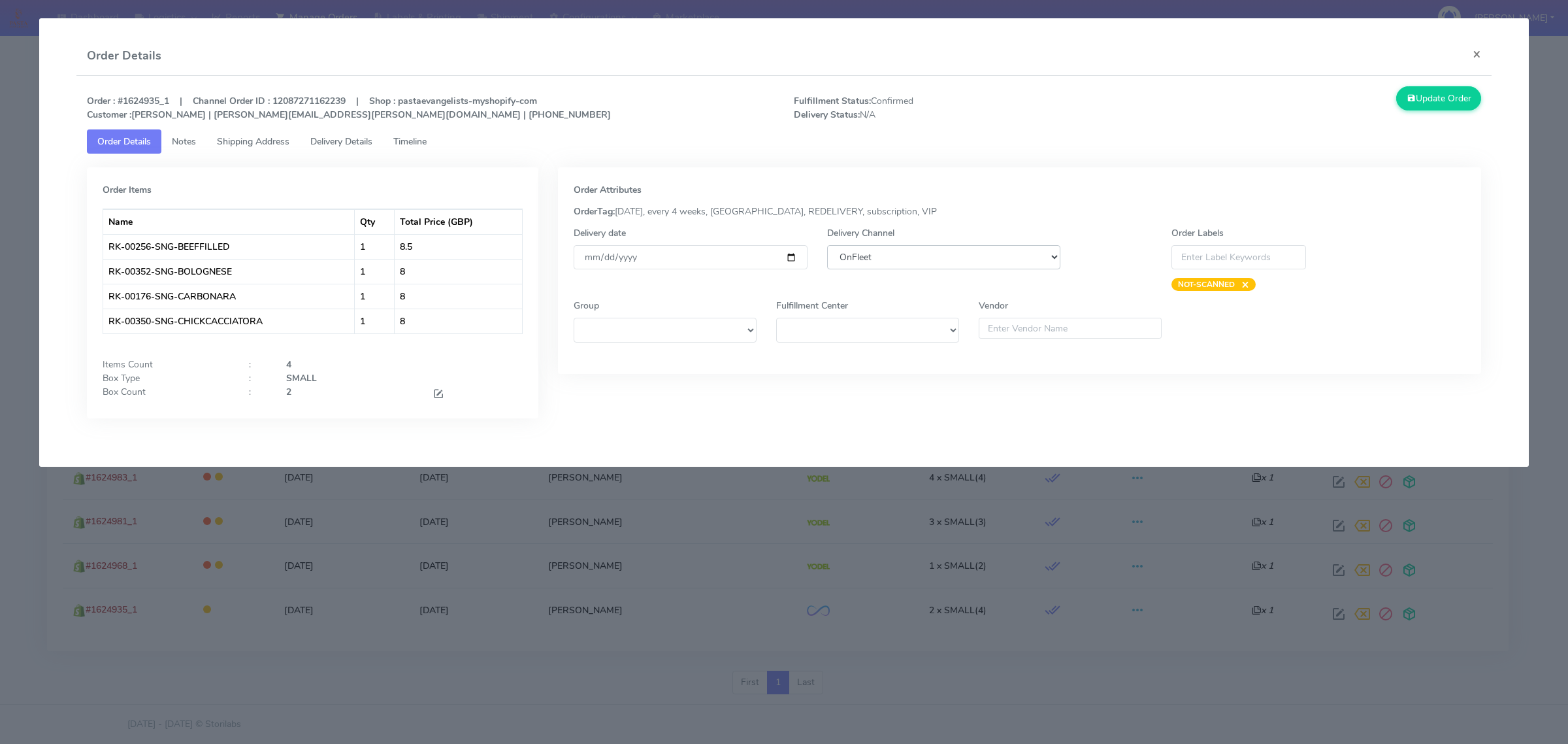
drag, startPoint x: 1009, startPoint y: 249, endPoint x: 1009, endPoint y: 256, distance: 7.0
click at [1009, 249] on select "DHL OnFleet Royal Mail DPD Yodel MaxOptra Amazon Collection" at bounding box center [944, 257] width 233 height 24
select select "5"
click at [827, 246] on select "DHL OnFleet Royal Mail DPD Yodel MaxOptra Amazon Collection" at bounding box center [944, 257] width 233 height 24
click at [1423, 97] on button "Update Order" at bounding box center [1439, 98] width 85 height 24
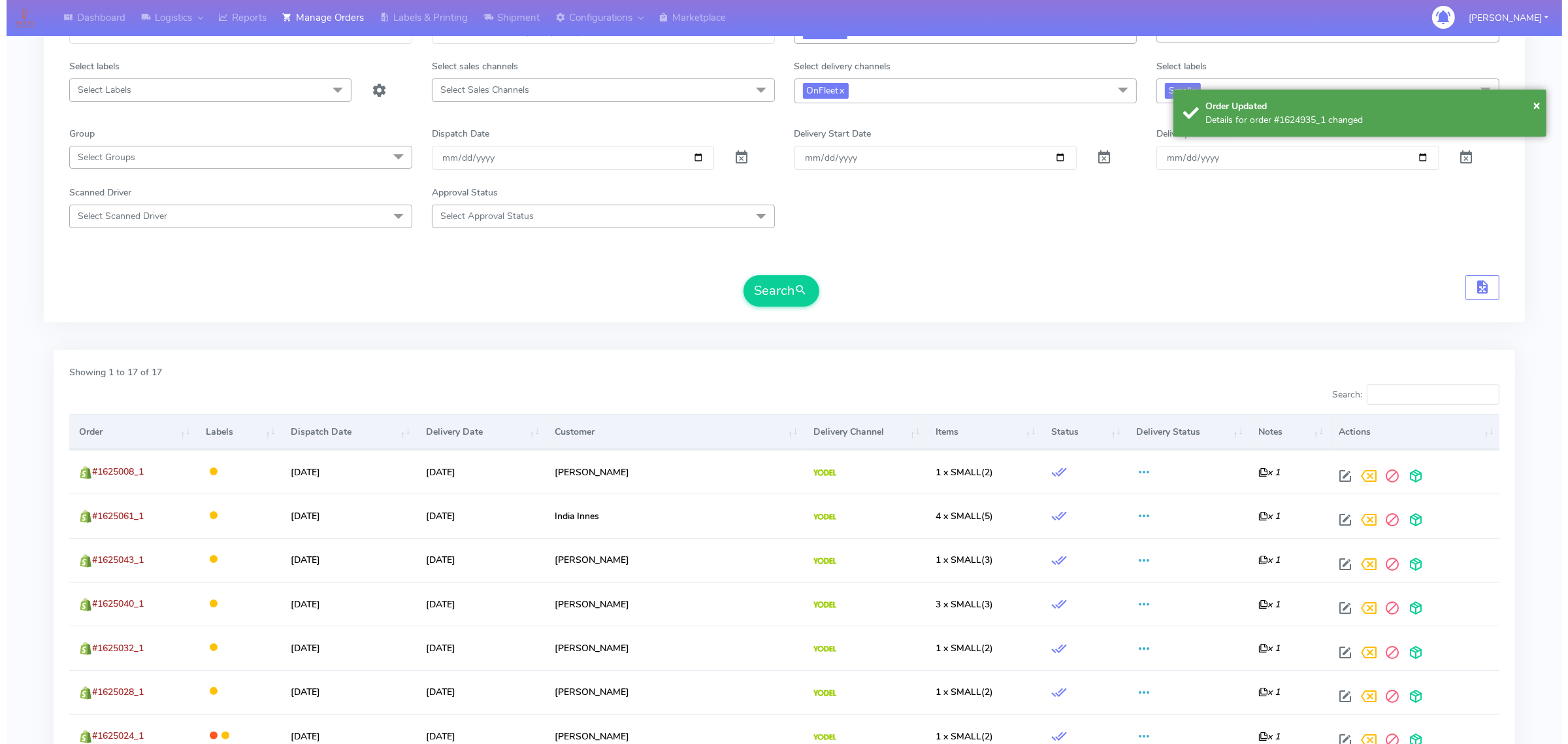
scroll to position [0, 0]
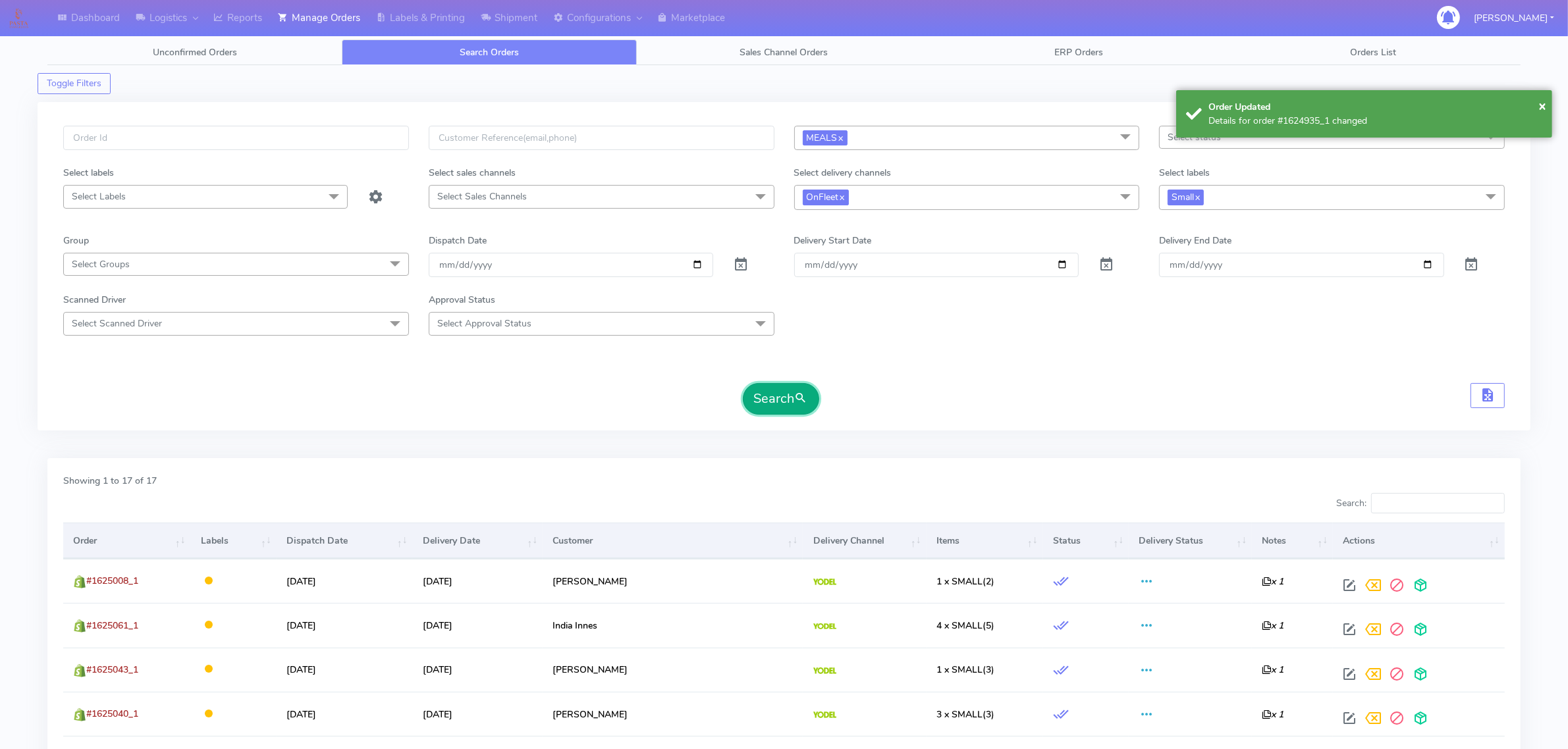
click at [800, 393] on span "submit" at bounding box center [801, 399] width 13 height 18
